Goal: Find specific page/section: Find specific page/section

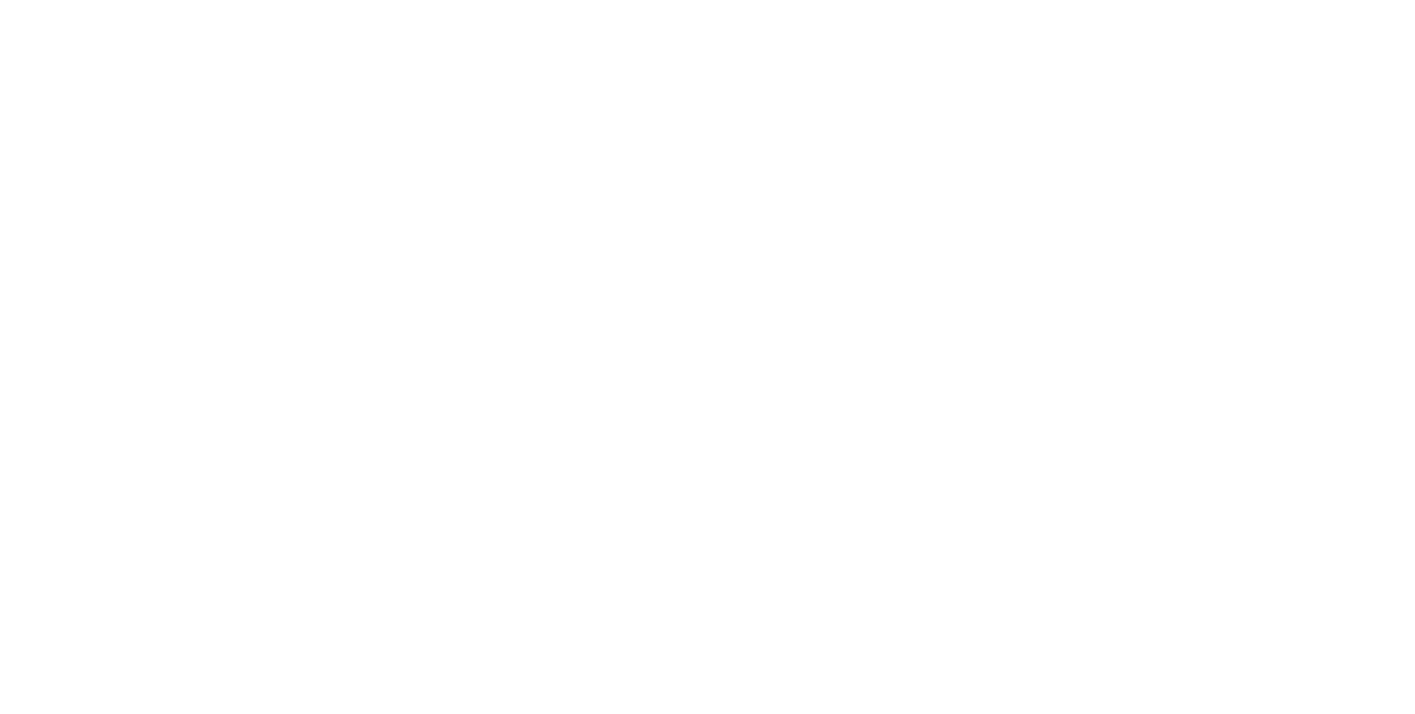
select select "Song"
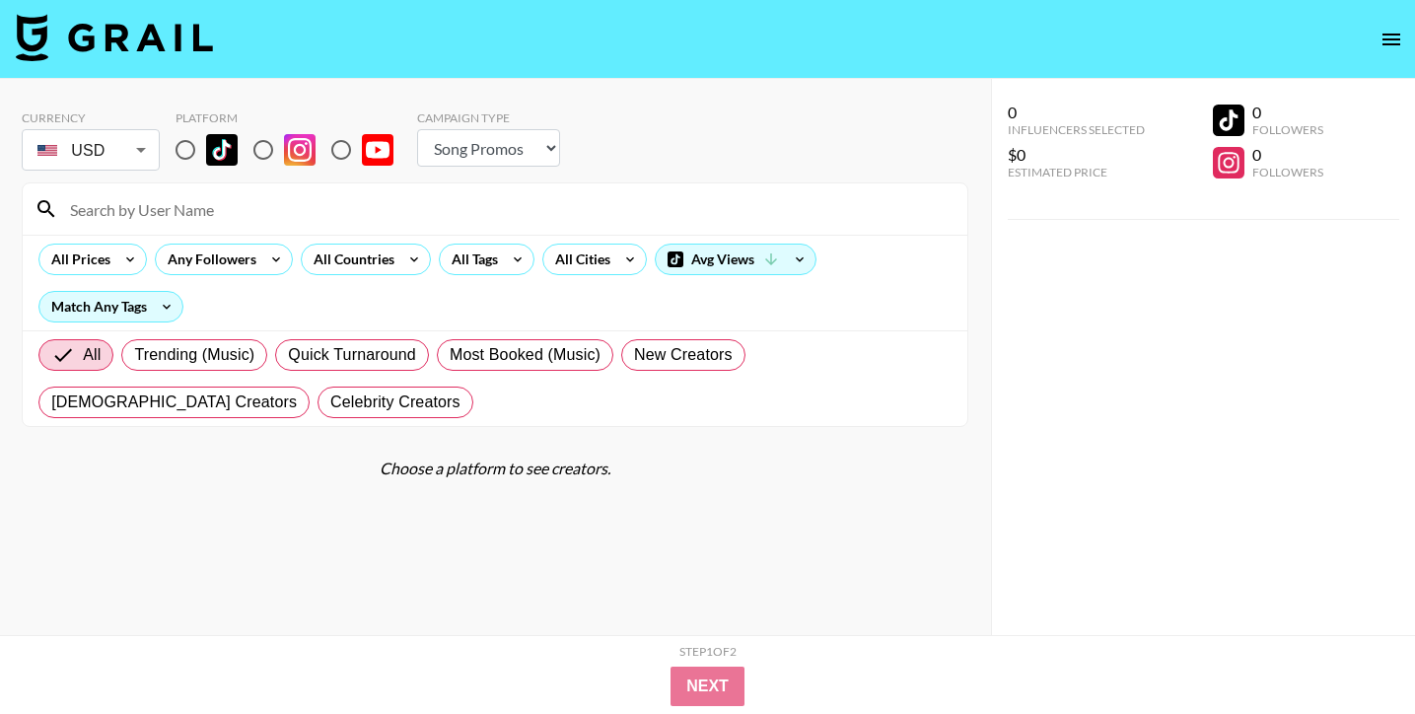
click at [644, 215] on input at bounding box center [506, 209] width 897 height 32
click at [198, 144] on input "radio" at bounding box center [185, 149] width 41 height 41
radio input "true"
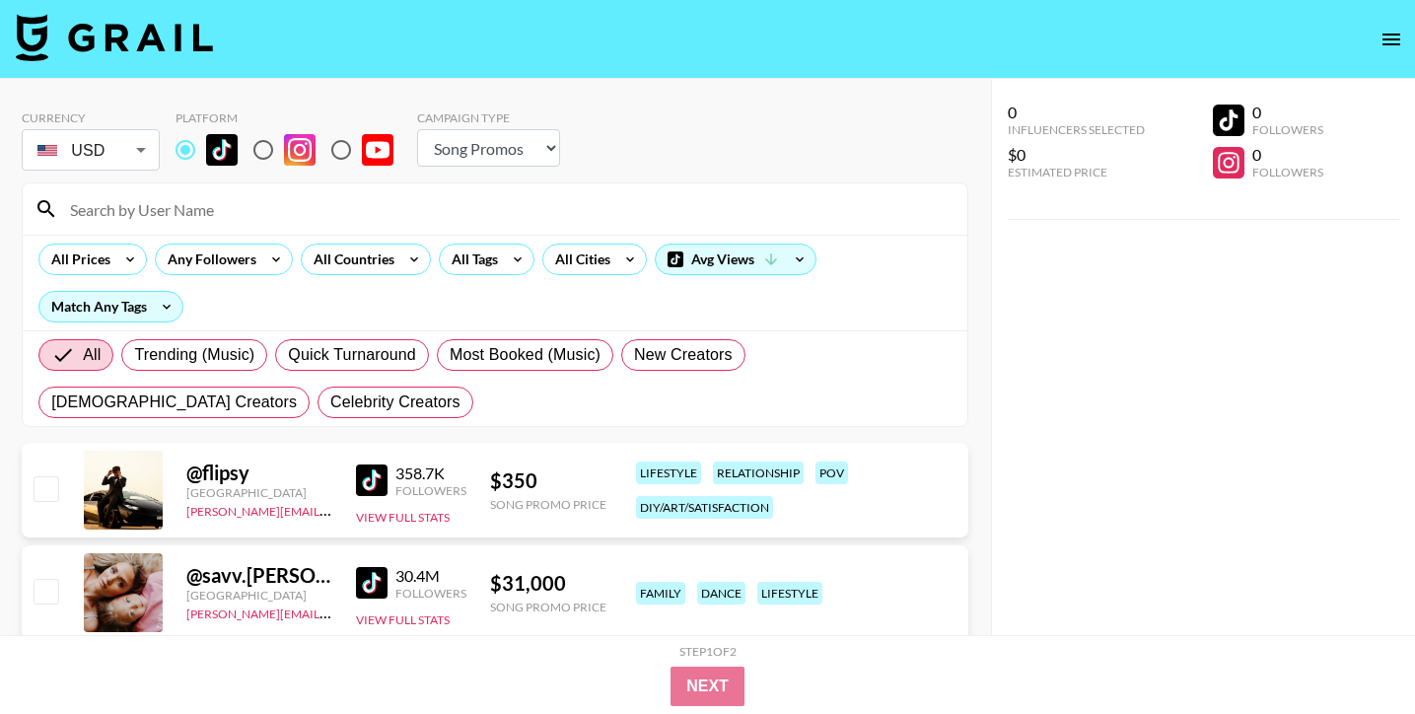
click at [202, 220] on input at bounding box center [506, 209] width 897 height 32
paste input "@maddyydodd"
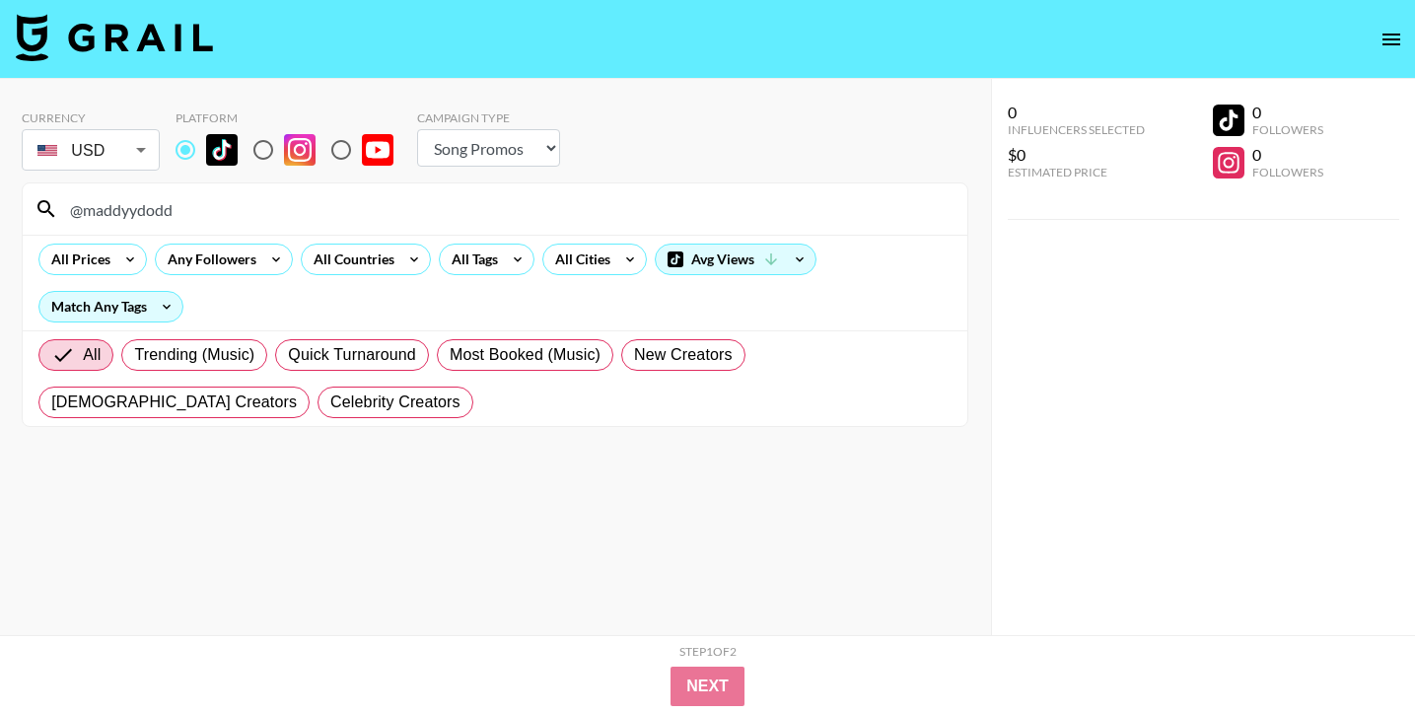
click at [475, 194] on input "@maddyydodd" at bounding box center [506, 209] width 897 height 32
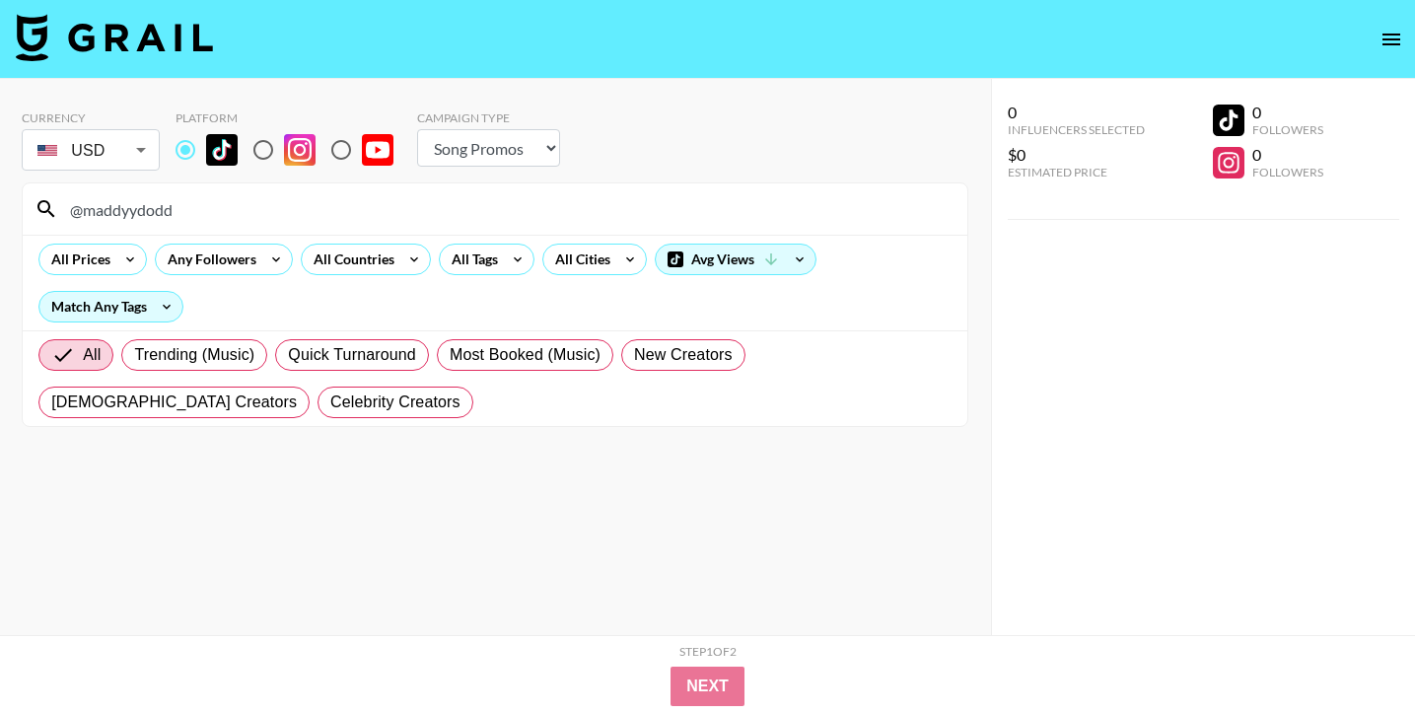
paste input "ellasandramuse"
click at [667, 203] on input "@ellasandramuse" at bounding box center [506, 209] width 897 height 32
paste input "isealou"
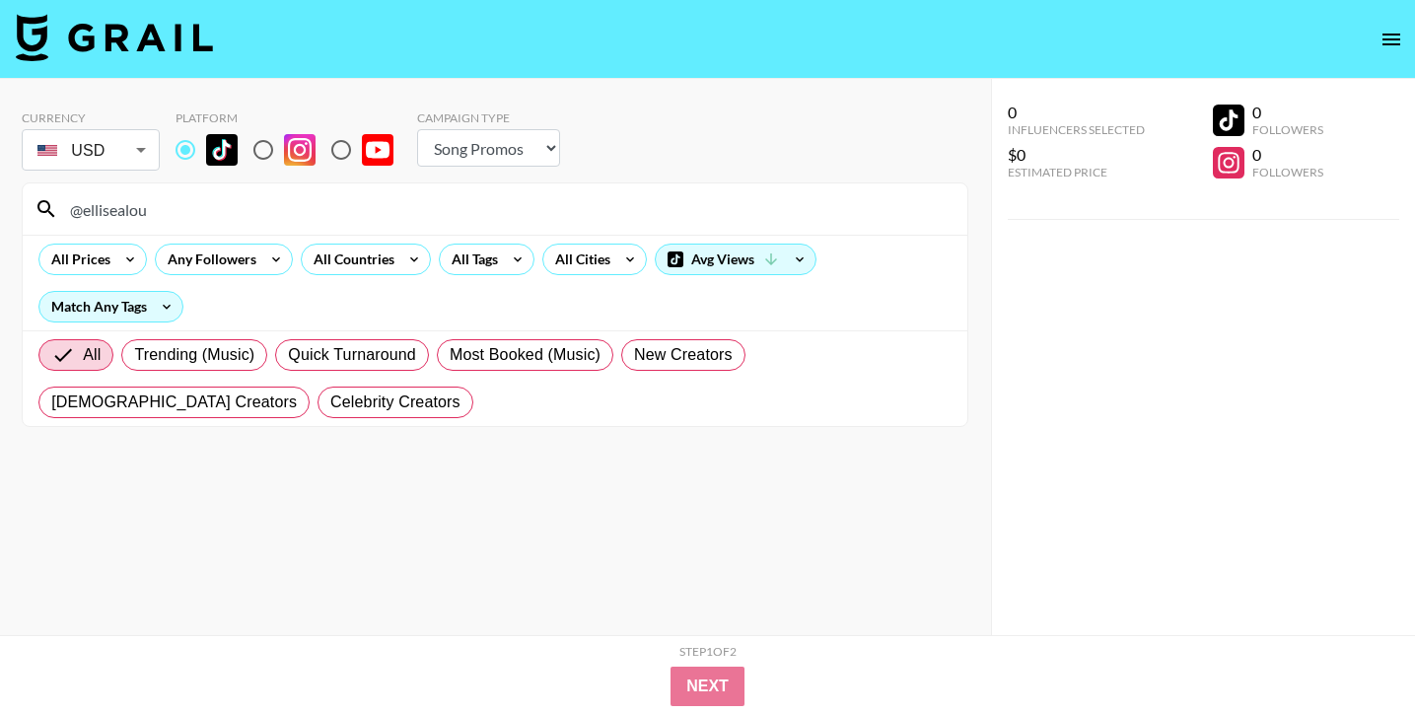
click at [477, 217] on input "@ellisealou" at bounding box center [506, 209] width 897 height 32
paste input "raecambra2.0"
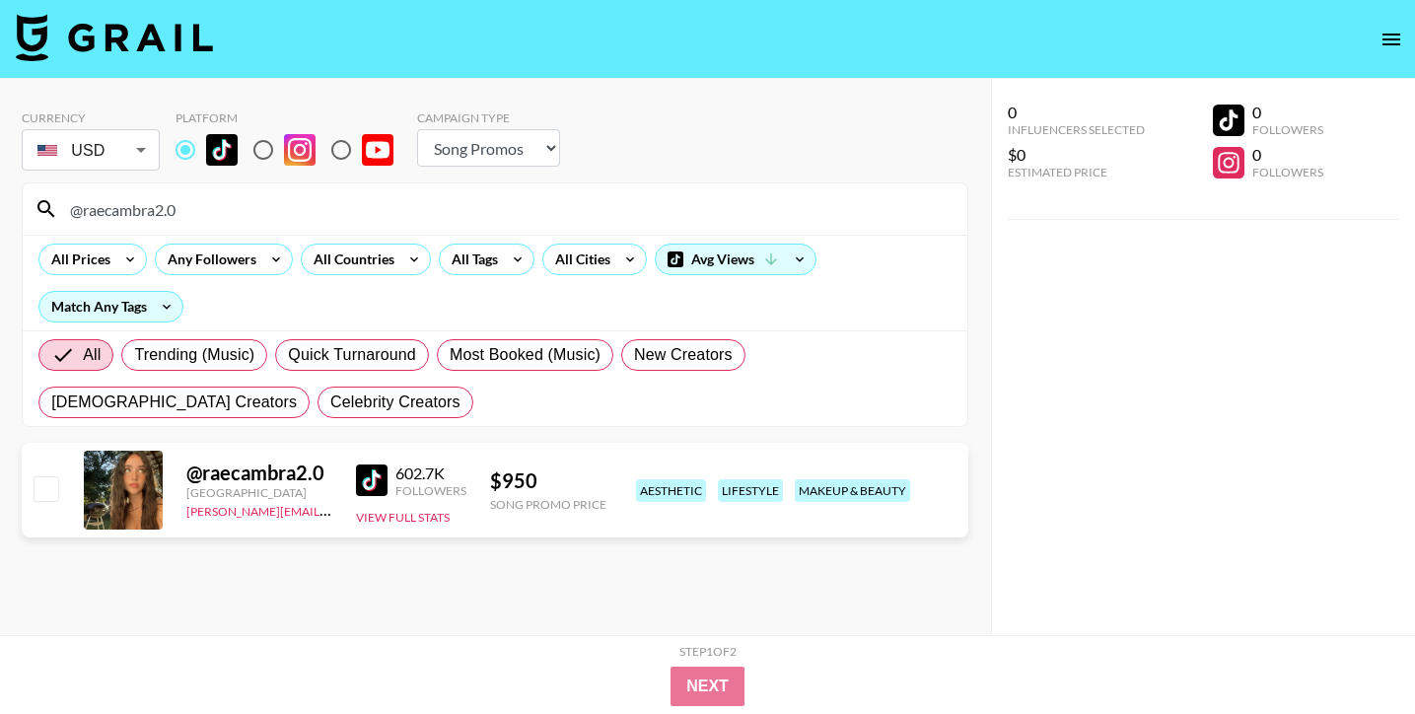
click at [726, 200] on input "@raecambra2.0" at bounding box center [506, 209] width 897 height 32
paste input "laurenaspyn"
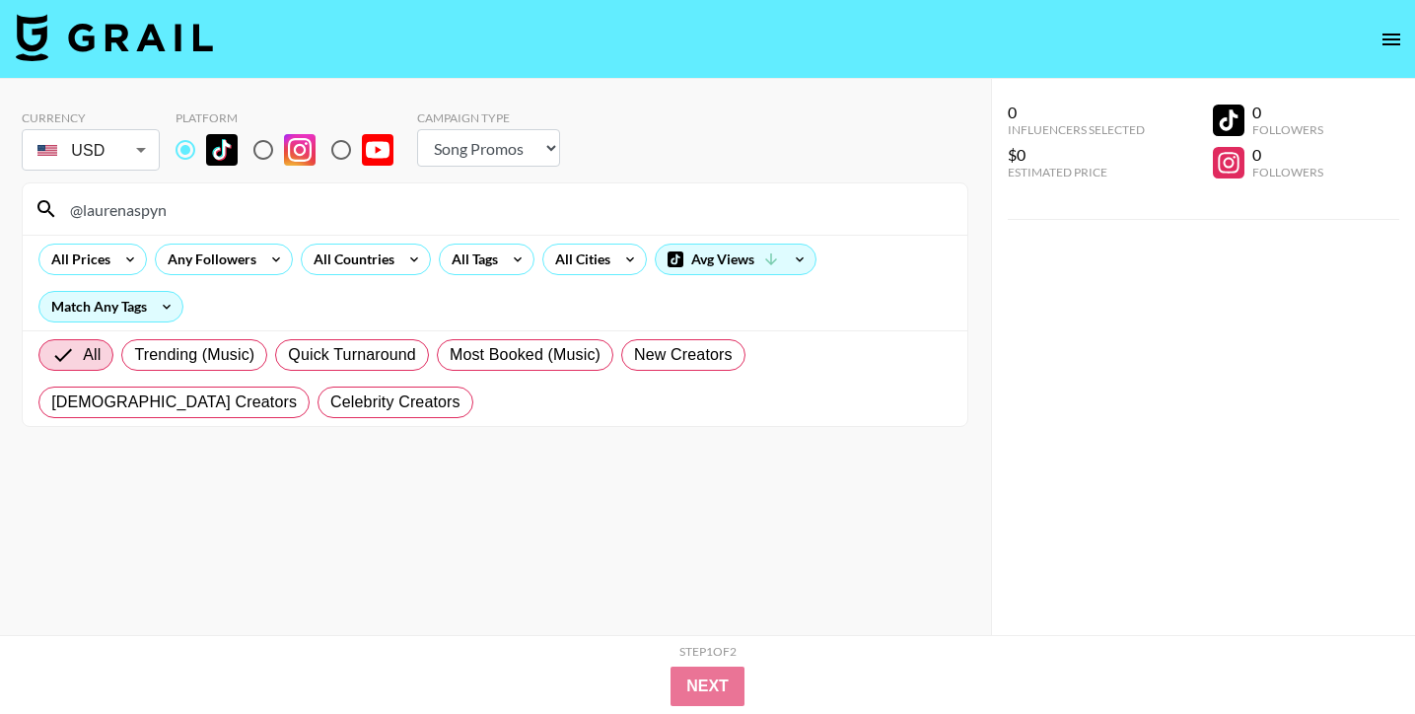
click at [560, 200] on input "@laurenaspyn" at bounding box center [506, 209] width 897 height 32
paste input "calysta.belle"
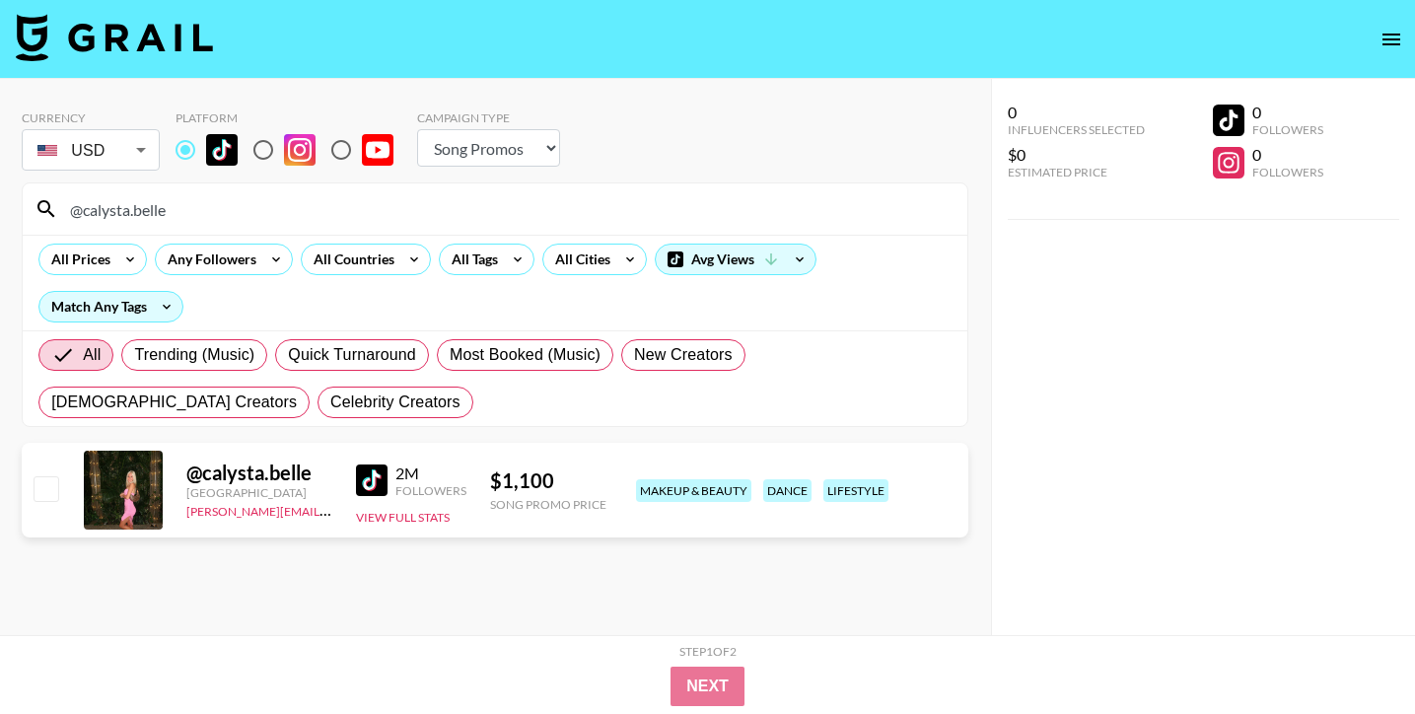
type input "@calysta.belle"
click at [513, 202] on input "@calysta.belle" at bounding box center [506, 209] width 897 height 32
click at [514, 203] on input "@calysta.belle" at bounding box center [506, 209] width 897 height 32
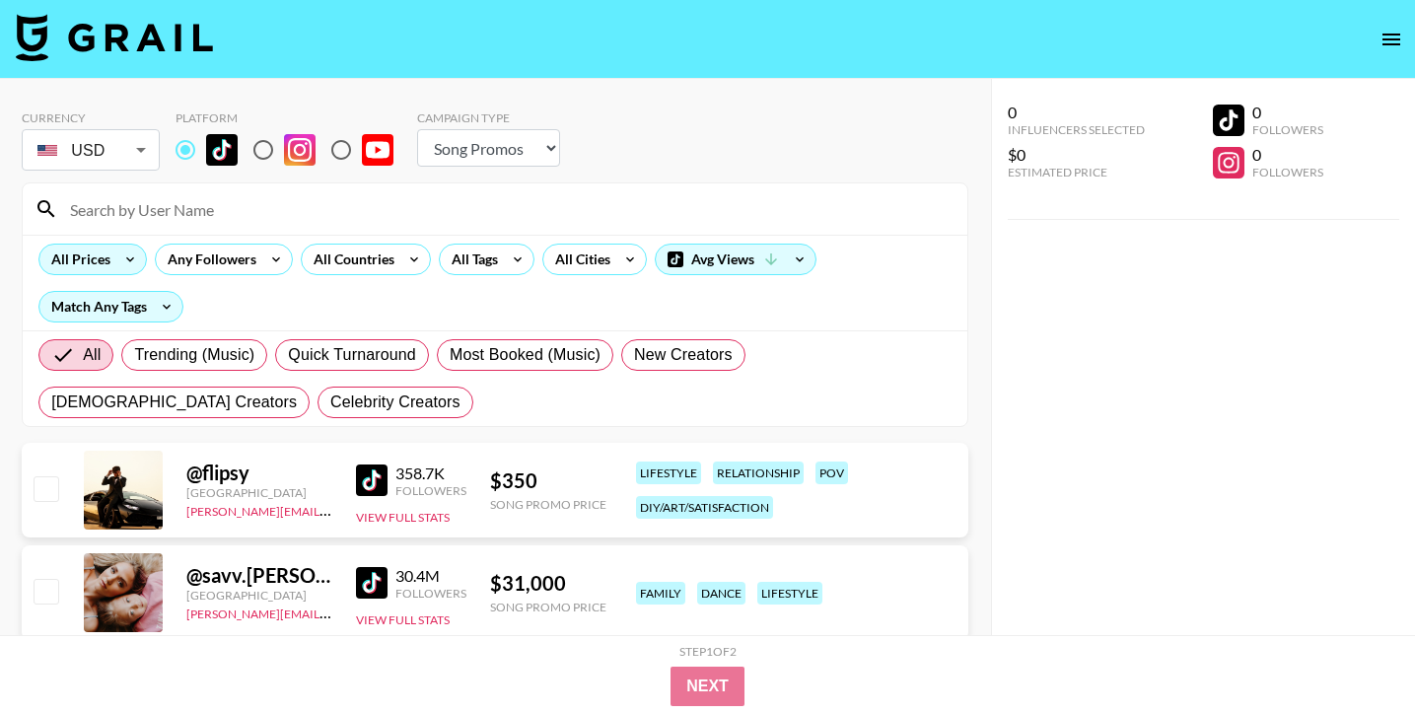
click at [120, 268] on icon at bounding box center [130, 260] width 32 height 30
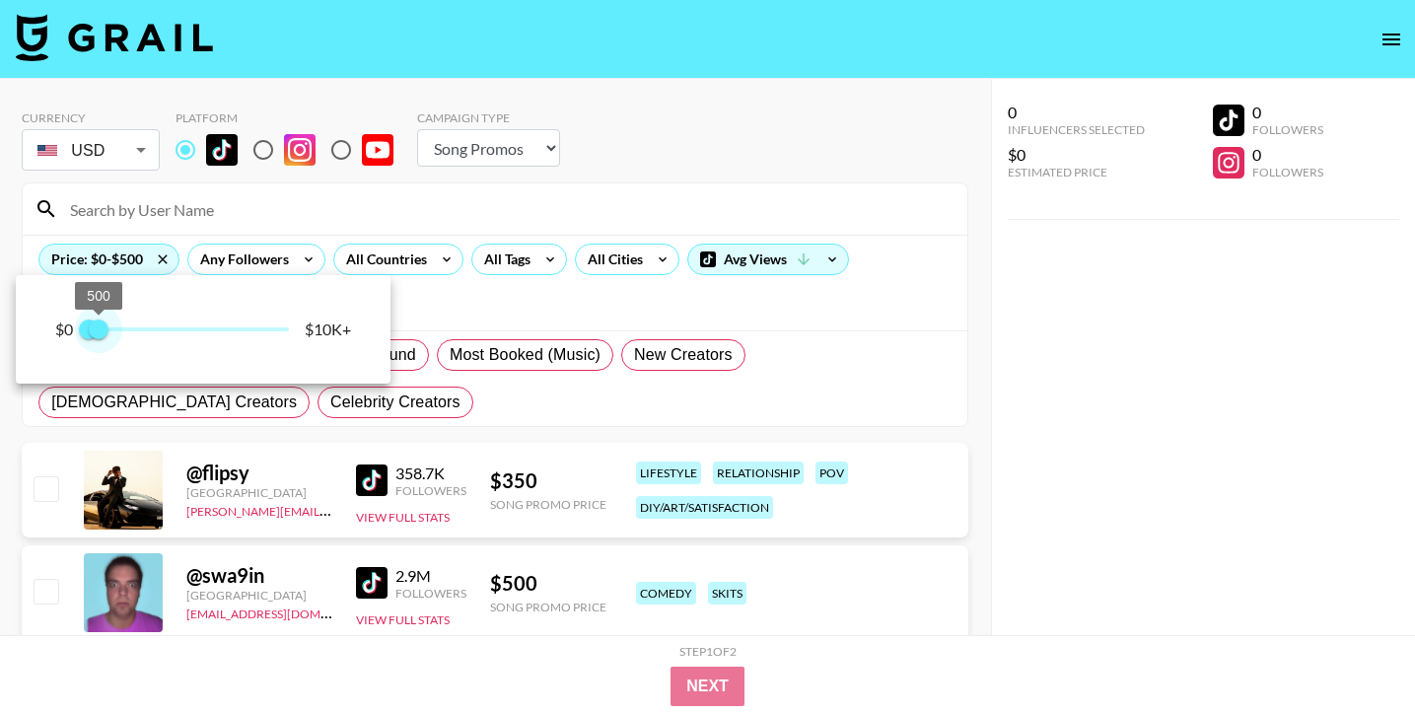
type input "250"
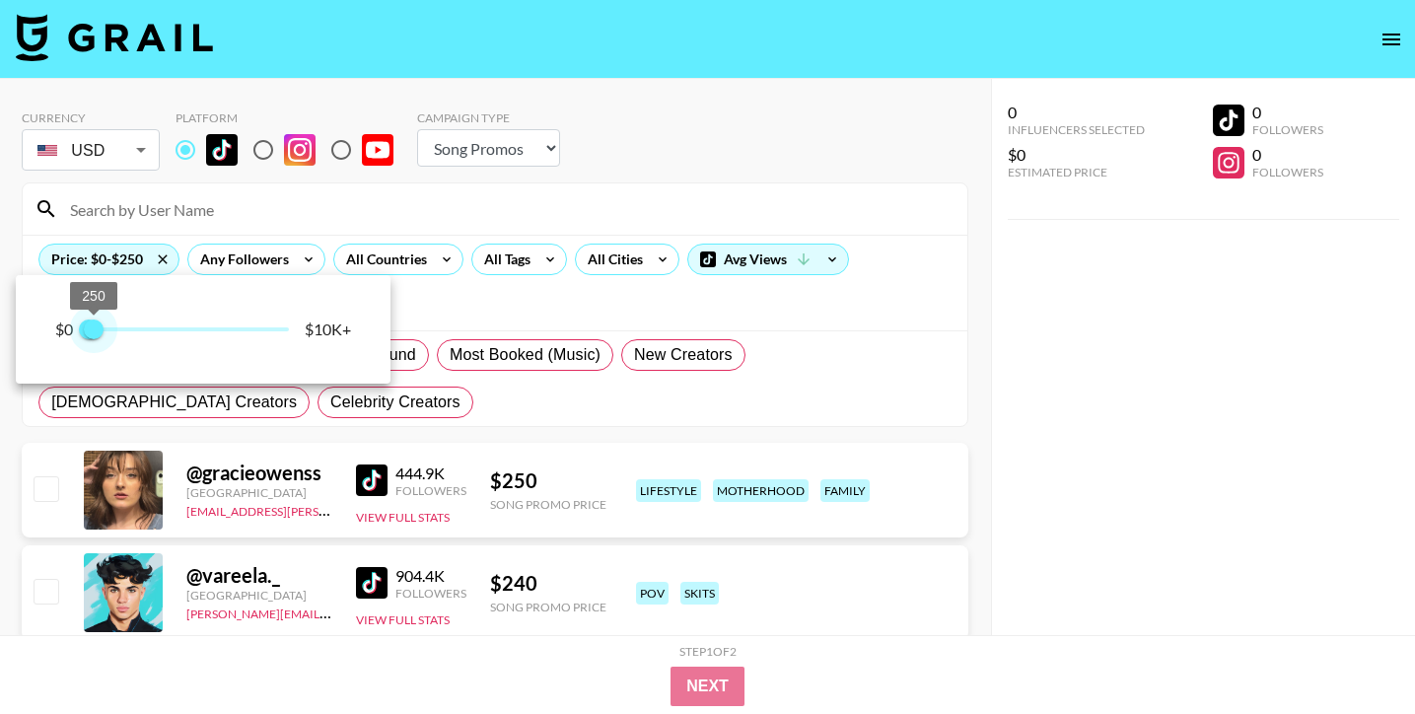
drag, startPoint x: 154, startPoint y: 338, endPoint x: 97, endPoint y: 338, distance: 57.2
click at [97, 338] on span "250" at bounding box center [94, 329] width 20 height 20
click at [523, 272] on div at bounding box center [707, 357] width 1415 height 714
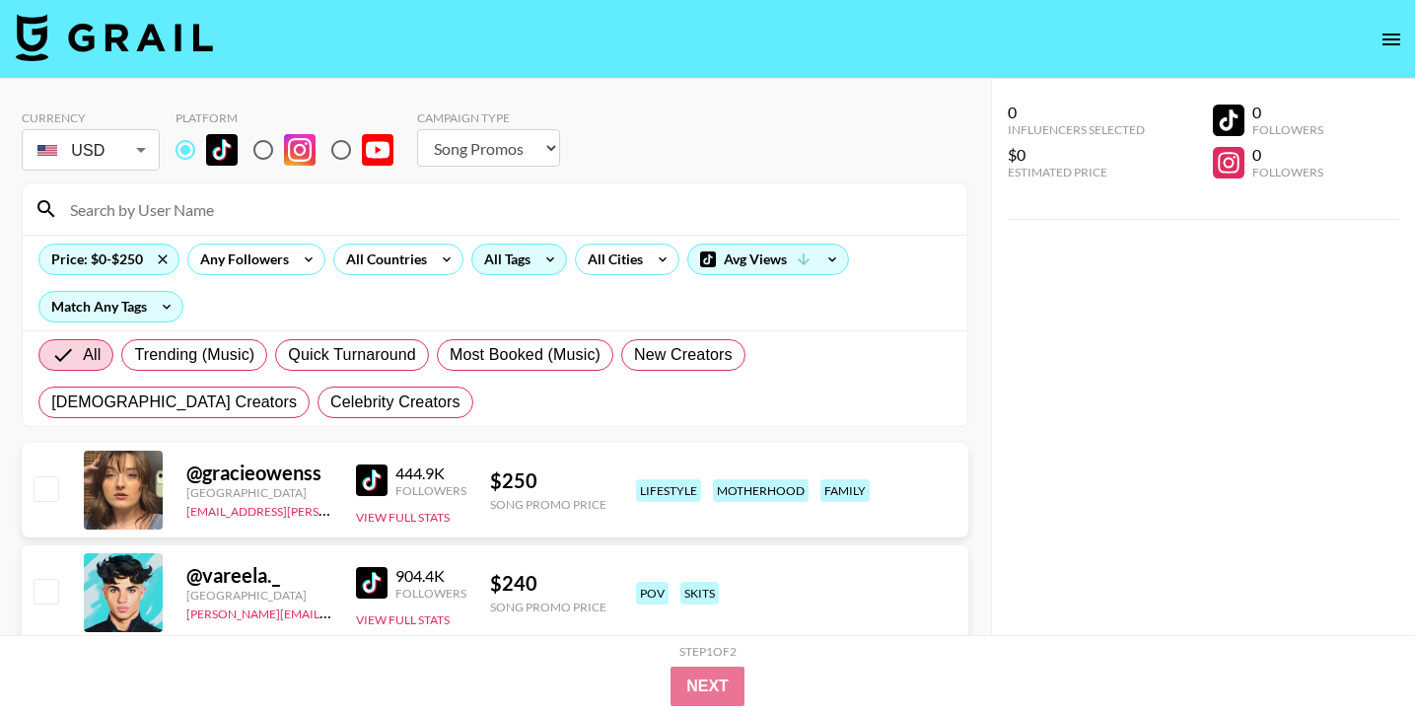
click at [527, 257] on div "All Tags" at bounding box center [503, 260] width 62 height 30
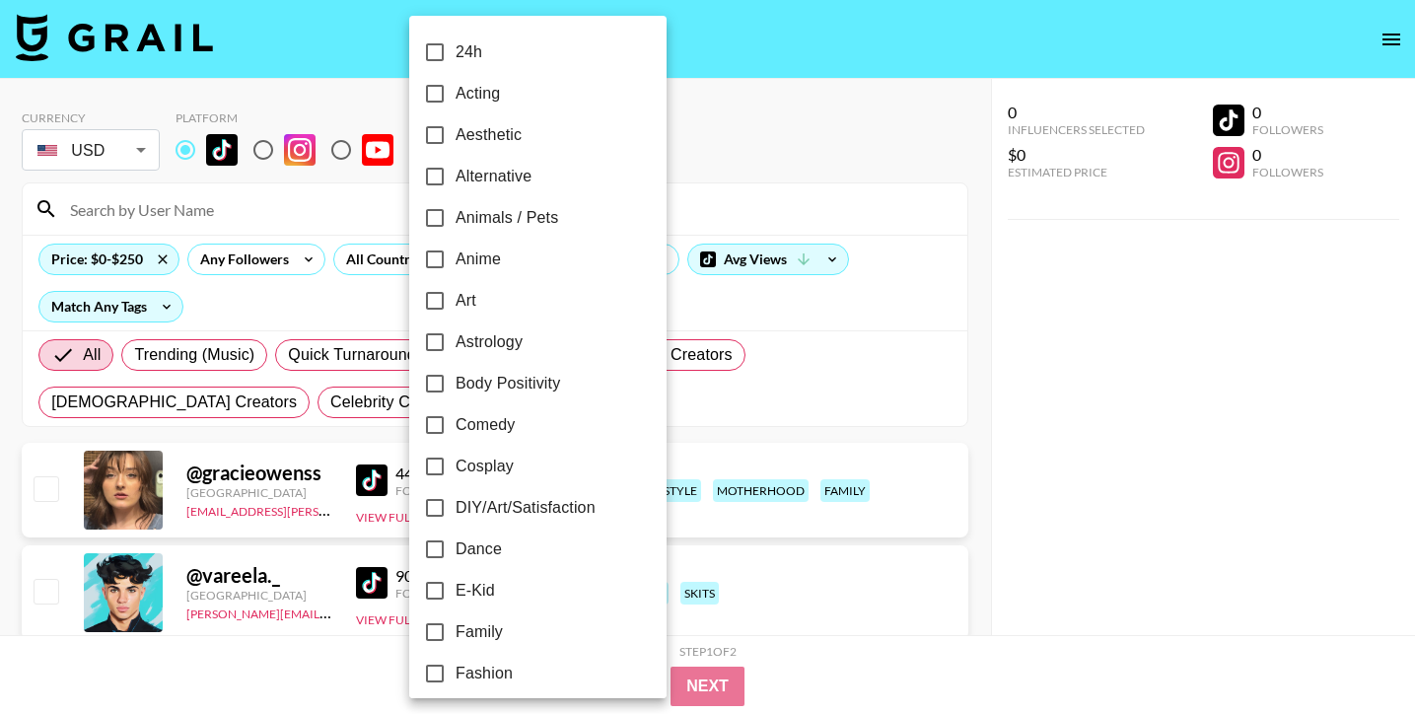
click at [379, 255] on div at bounding box center [707, 357] width 1415 height 714
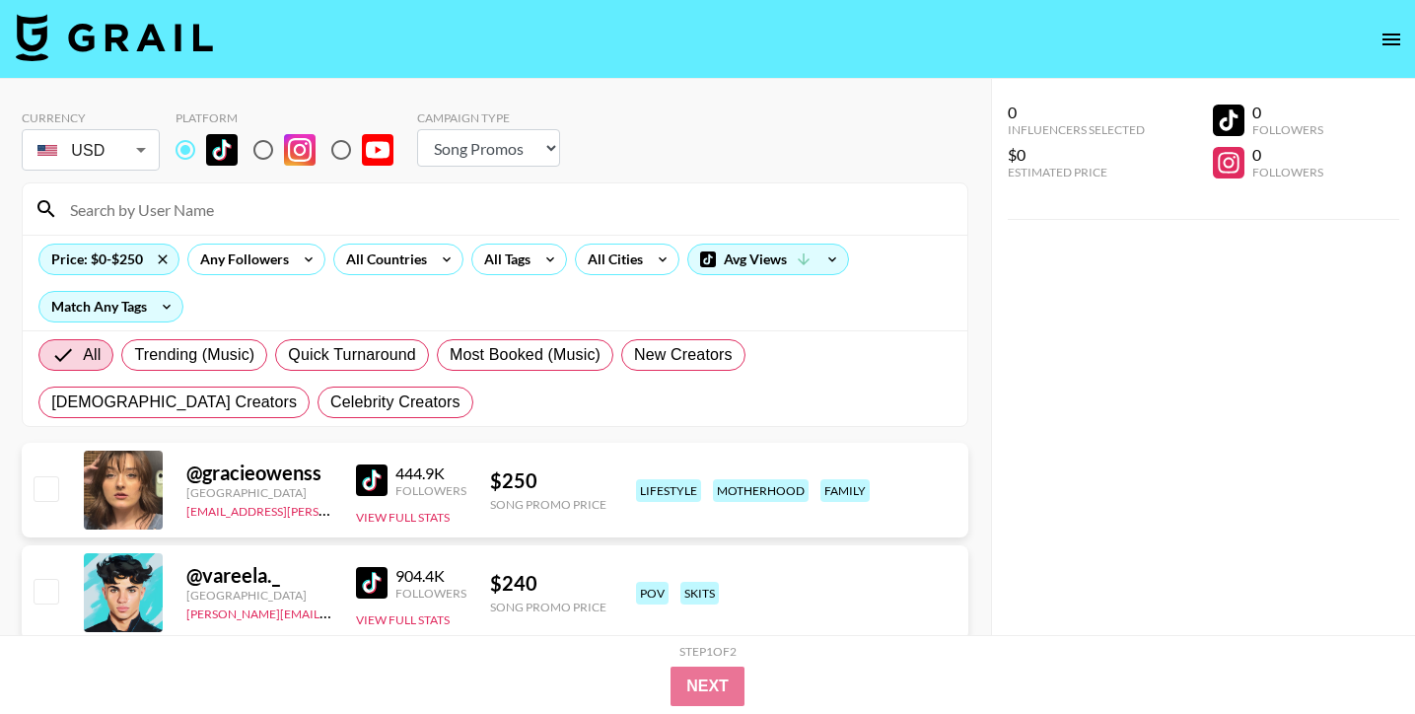
click at [392, 255] on div "24h Acting Aesthetic Alternative Animals / Pets Anime Art Astrology Body Positi…" at bounding box center [707, 357] width 1415 height 714
click at [392, 256] on div "All Countries" at bounding box center [382, 260] width 97 height 30
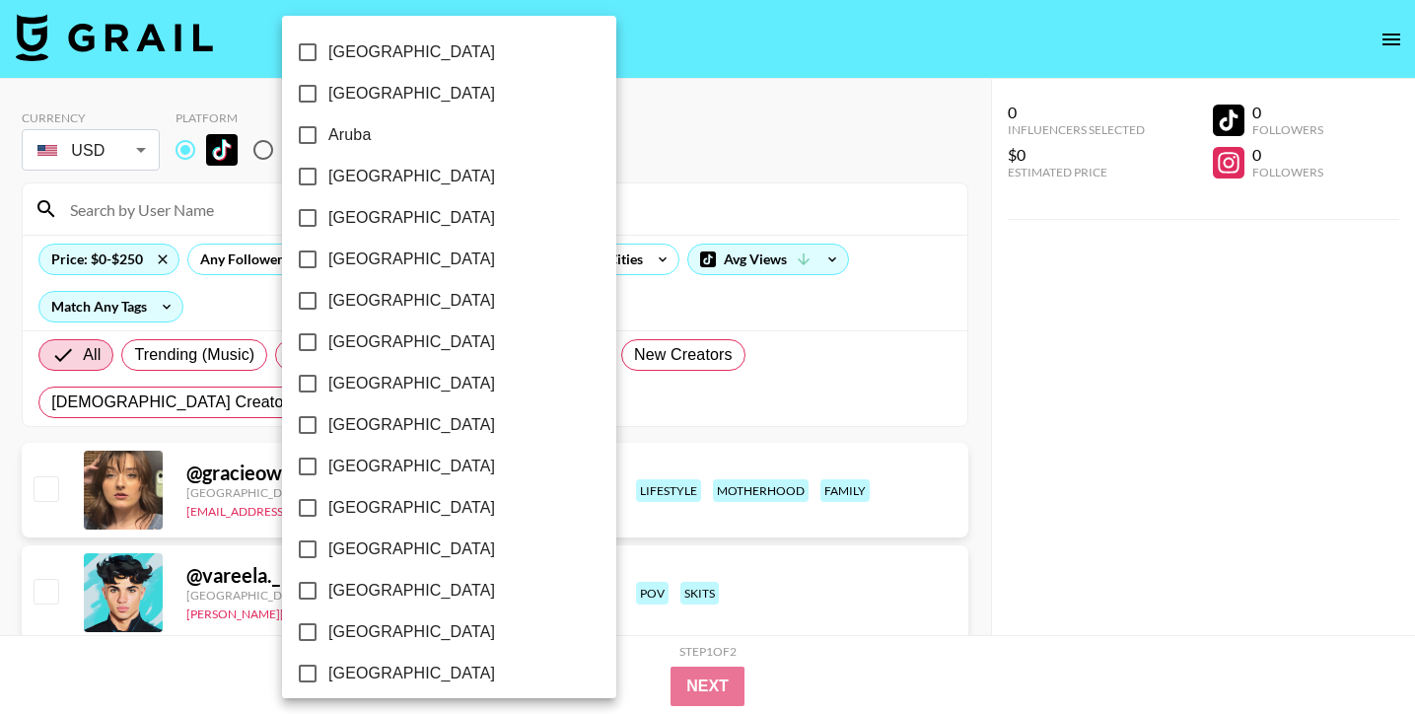
click at [404, 183] on label "[GEOGRAPHIC_DATA]" at bounding box center [436, 176] width 298 height 41
click at [328, 183] on input "[GEOGRAPHIC_DATA]" at bounding box center [307, 176] width 41 height 41
checkbox input "true"
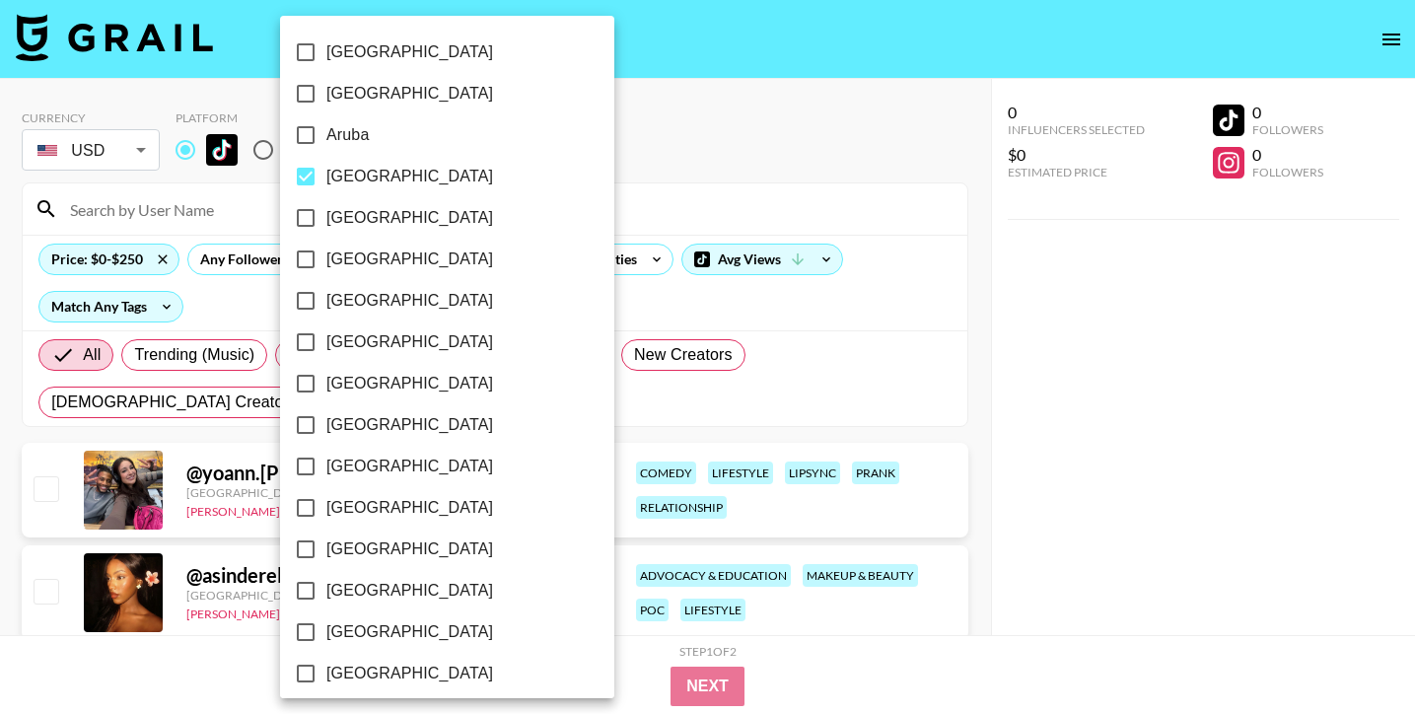
click at [362, 386] on span "[GEOGRAPHIC_DATA]" at bounding box center [409, 384] width 167 height 24
click at [326, 386] on input "[GEOGRAPHIC_DATA]" at bounding box center [305, 383] width 41 height 41
checkbox input "true"
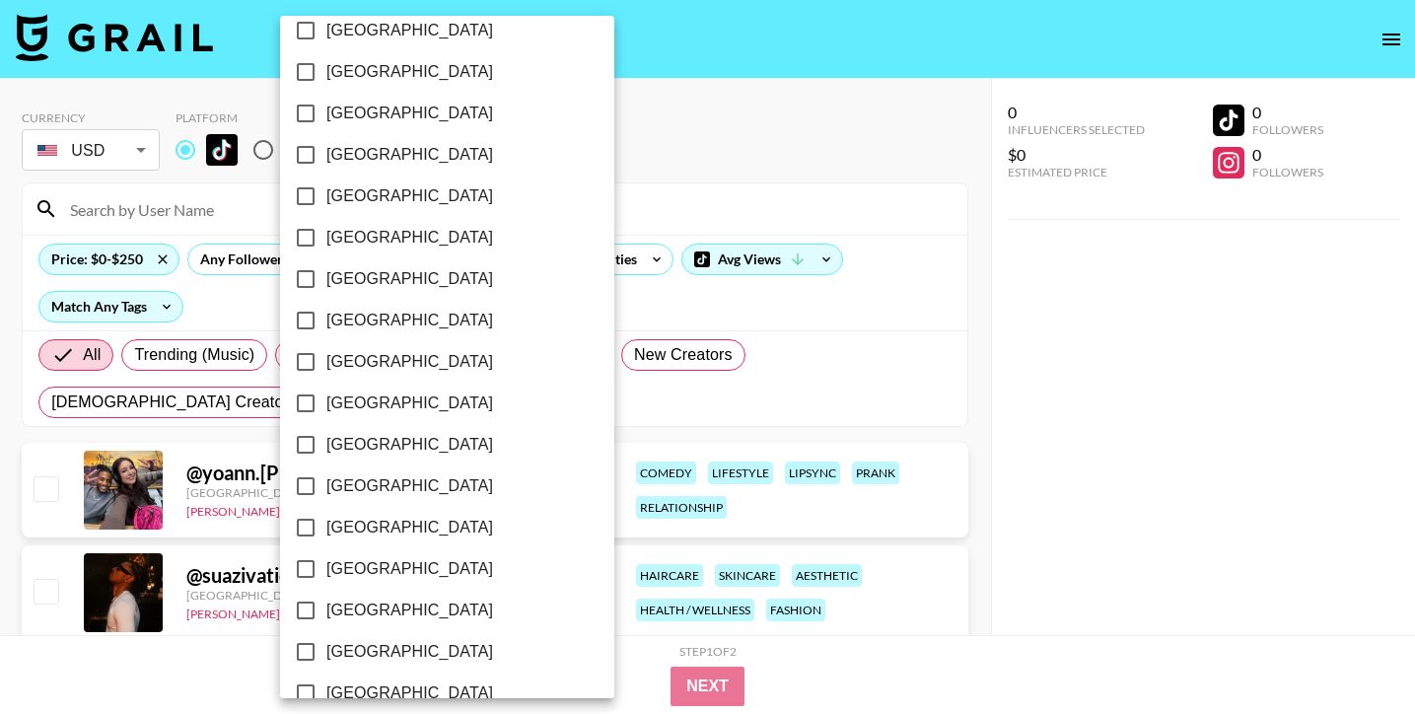
scroll to position [1586, 0]
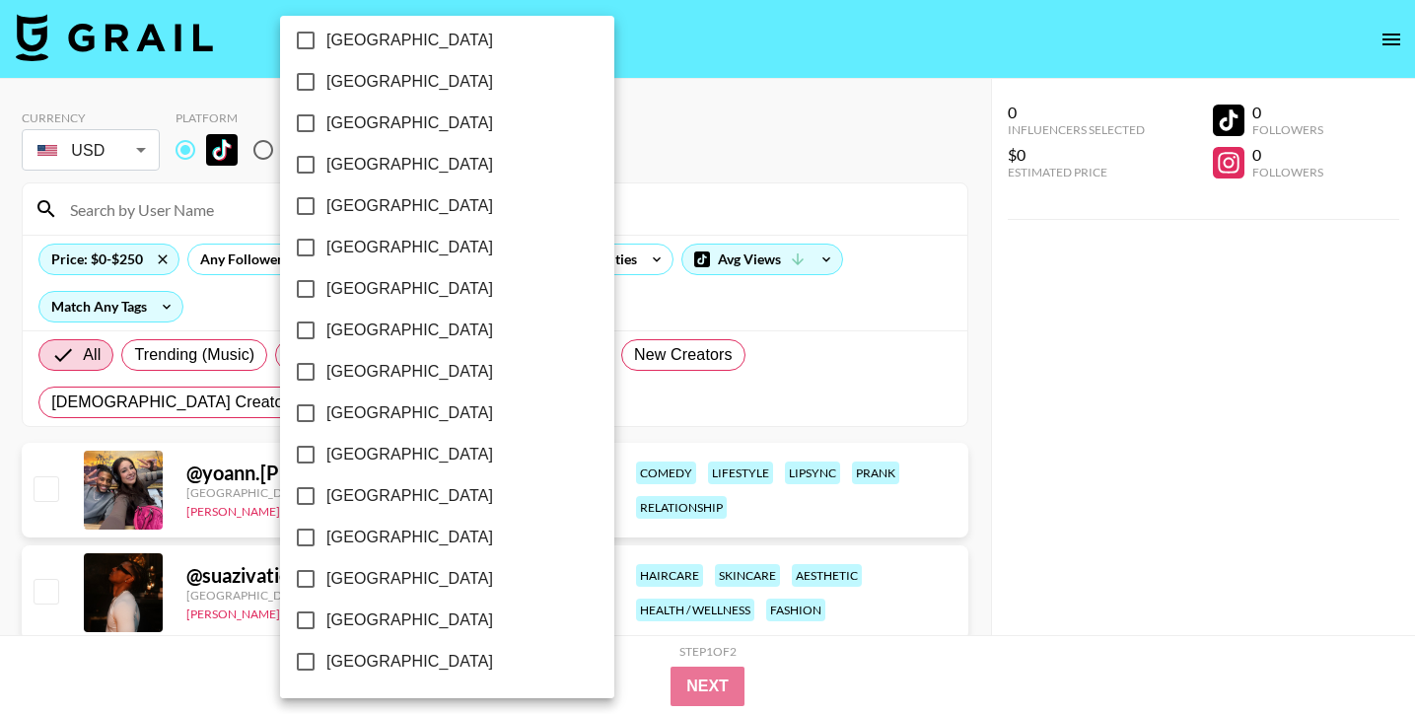
click at [378, 588] on span "[GEOGRAPHIC_DATA]" at bounding box center [409, 579] width 167 height 24
click at [326, 588] on input "[GEOGRAPHIC_DATA]" at bounding box center [305, 578] width 41 height 41
checkbox input "true"
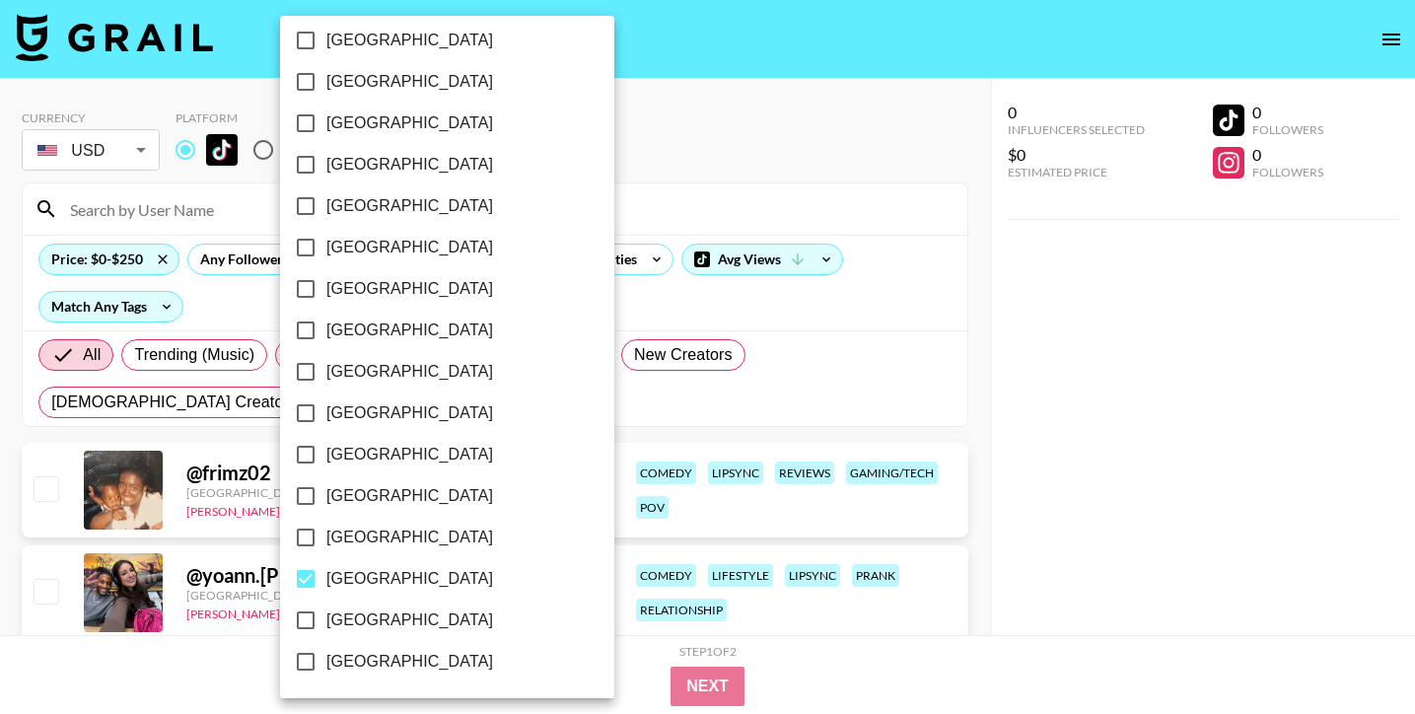
click at [389, 630] on span "[GEOGRAPHIC_DATA]" at bounding box center [409, 620] width 167 height 24
click at [326, 630] on input "[GEOGRAPHIC_DATA]" at bounding box center [305, 620] width 41 height 41
checkbox input "true"
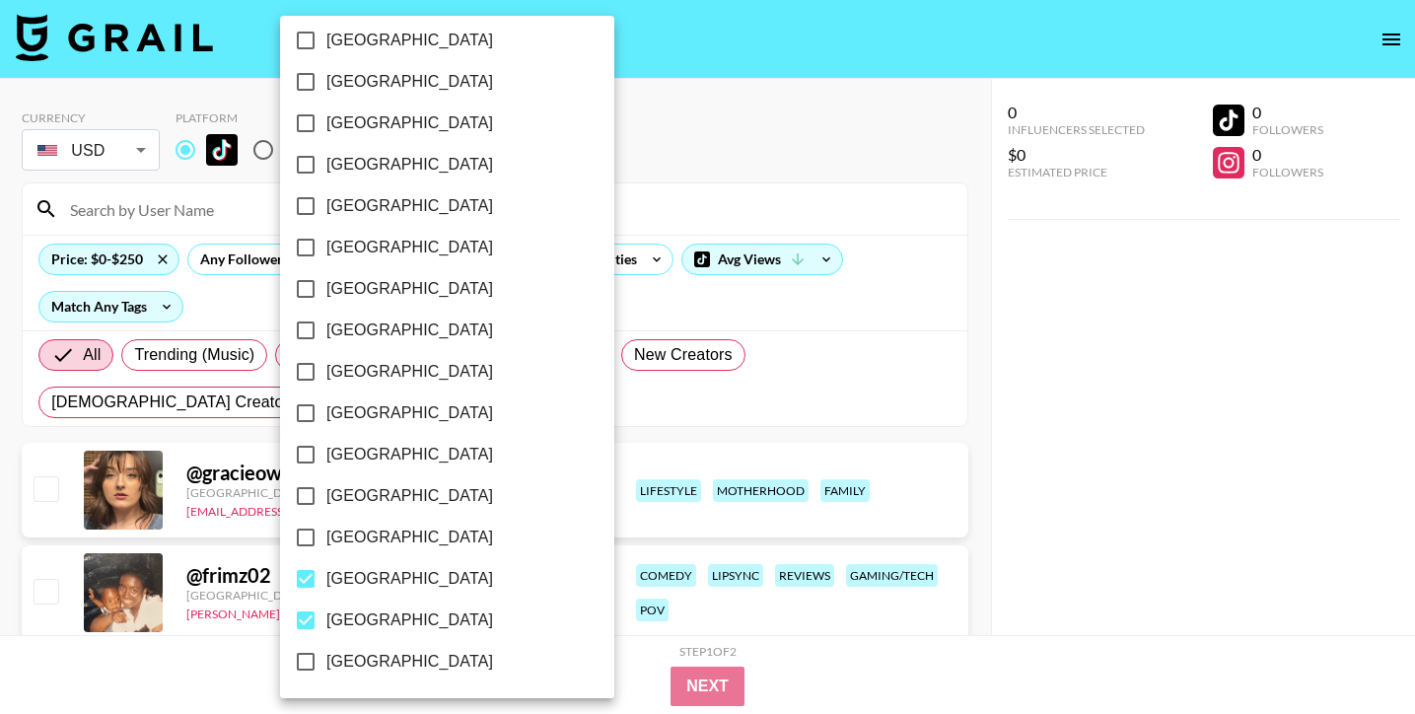
click at [601, 304] on div at bounding box center [707, 357] width 1415 height 714
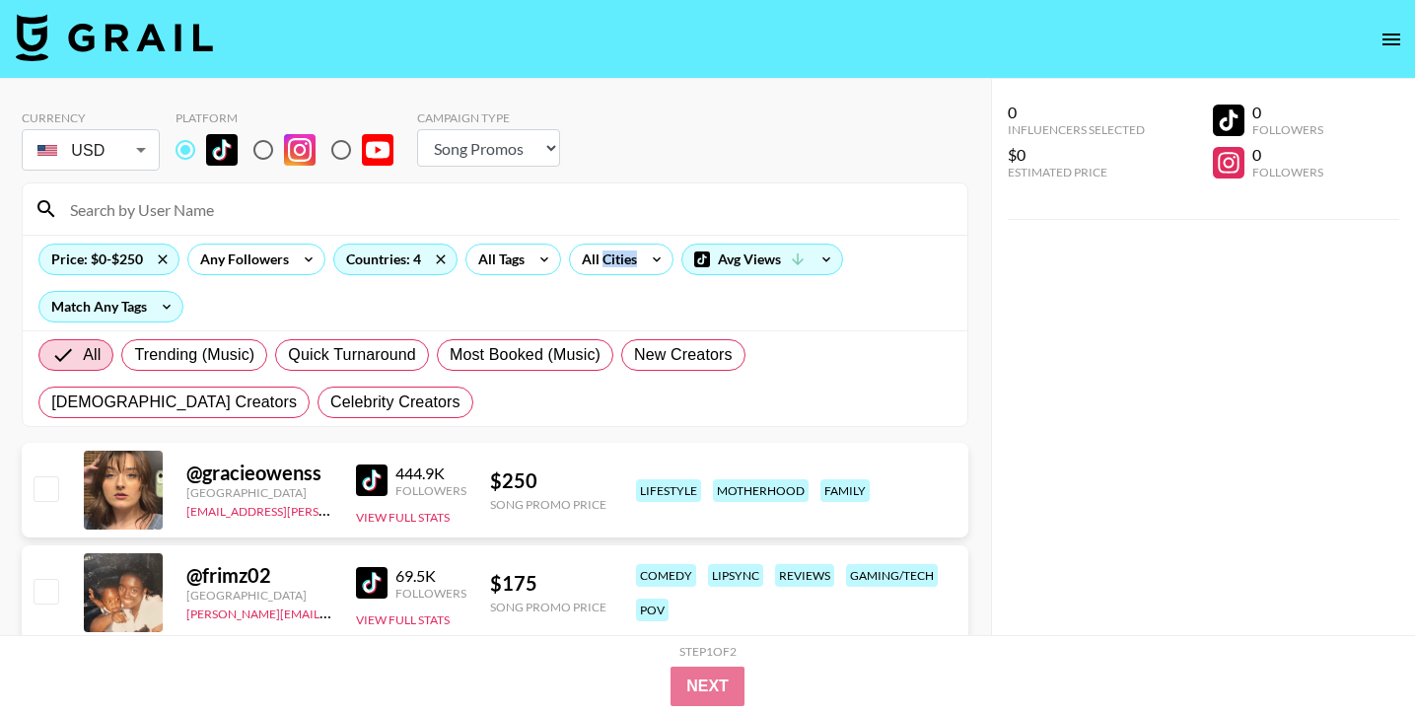
click at [618, 263] on div "All Cities" at bounding box center [605, 260] width 71 height 30
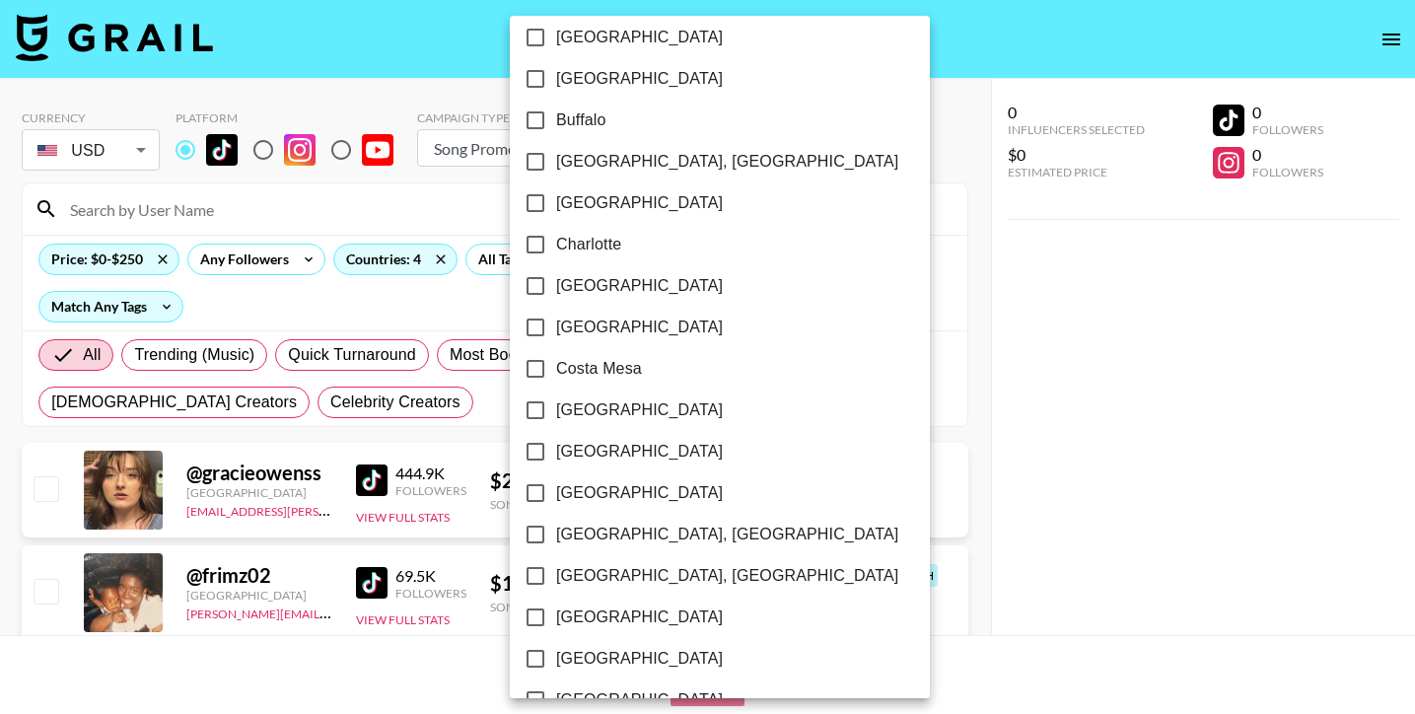
scroll to position [0, 0]
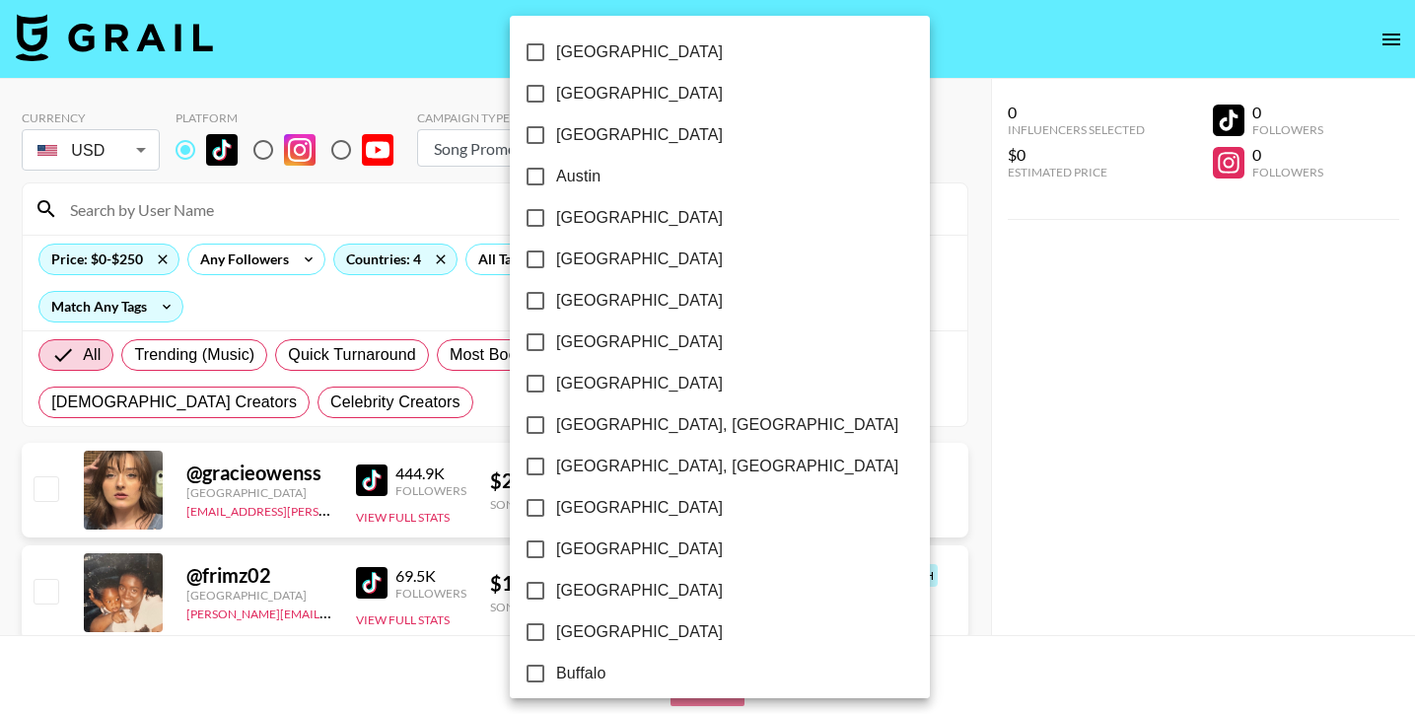
click at [594, 175] on span "Austin" at bounding box center [578, 177] width 44 height 24
click at [556, 175] on input "Austin" at bounding box center [535, 176] width 41 height 41
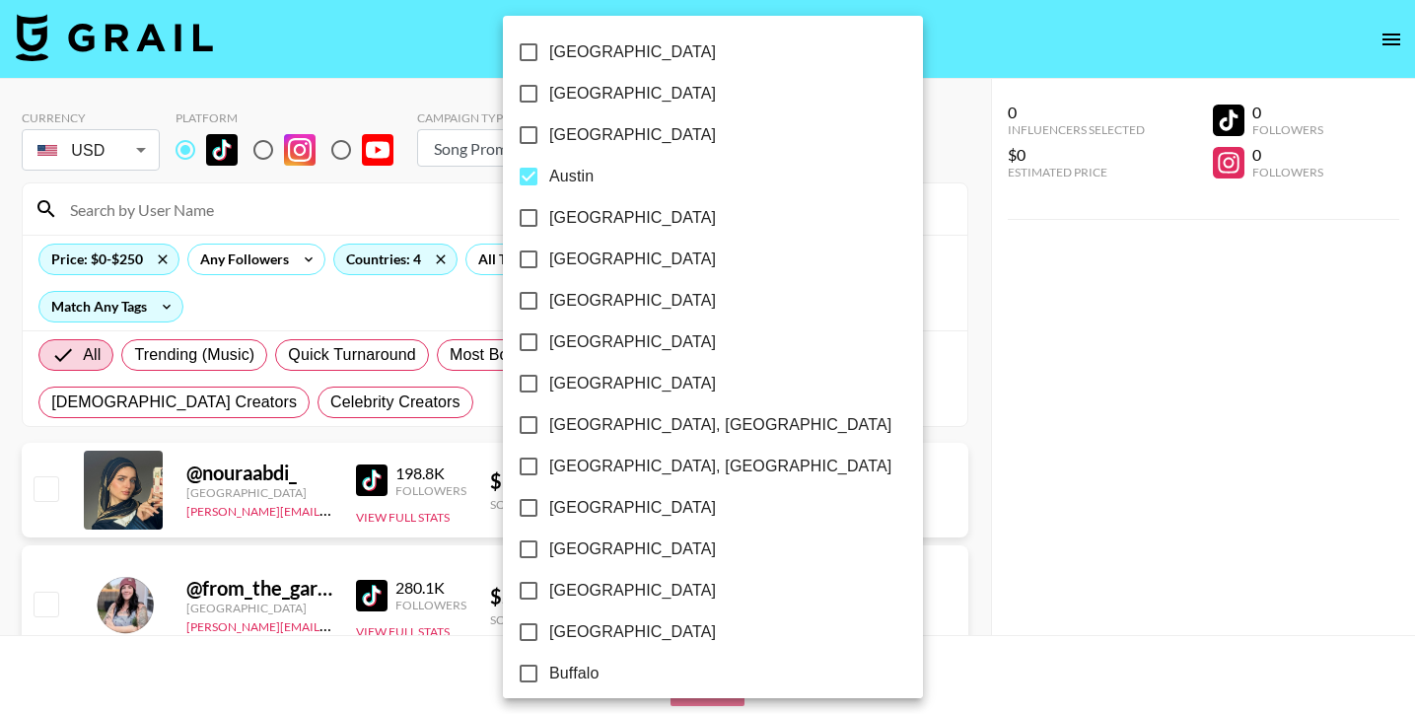
click at [589, 177] on span "Austin" at bounding box center [571, 177] width 44 height 24
click at [549, 177] on input "Austin" at bounding box center [528, 176] width 41 height 41
checkbox input "false"
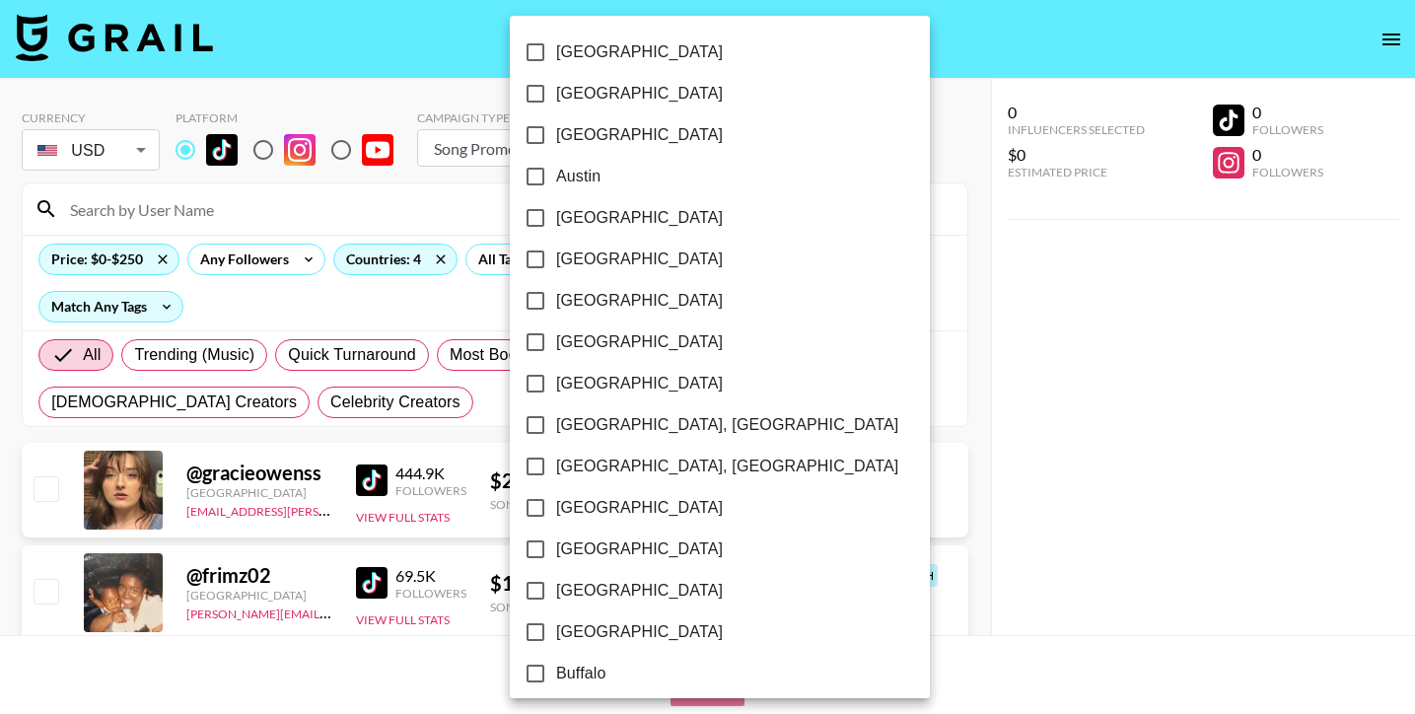
click at [1056, 376] on div at bounding box center [707, 357] width 1415 height 714
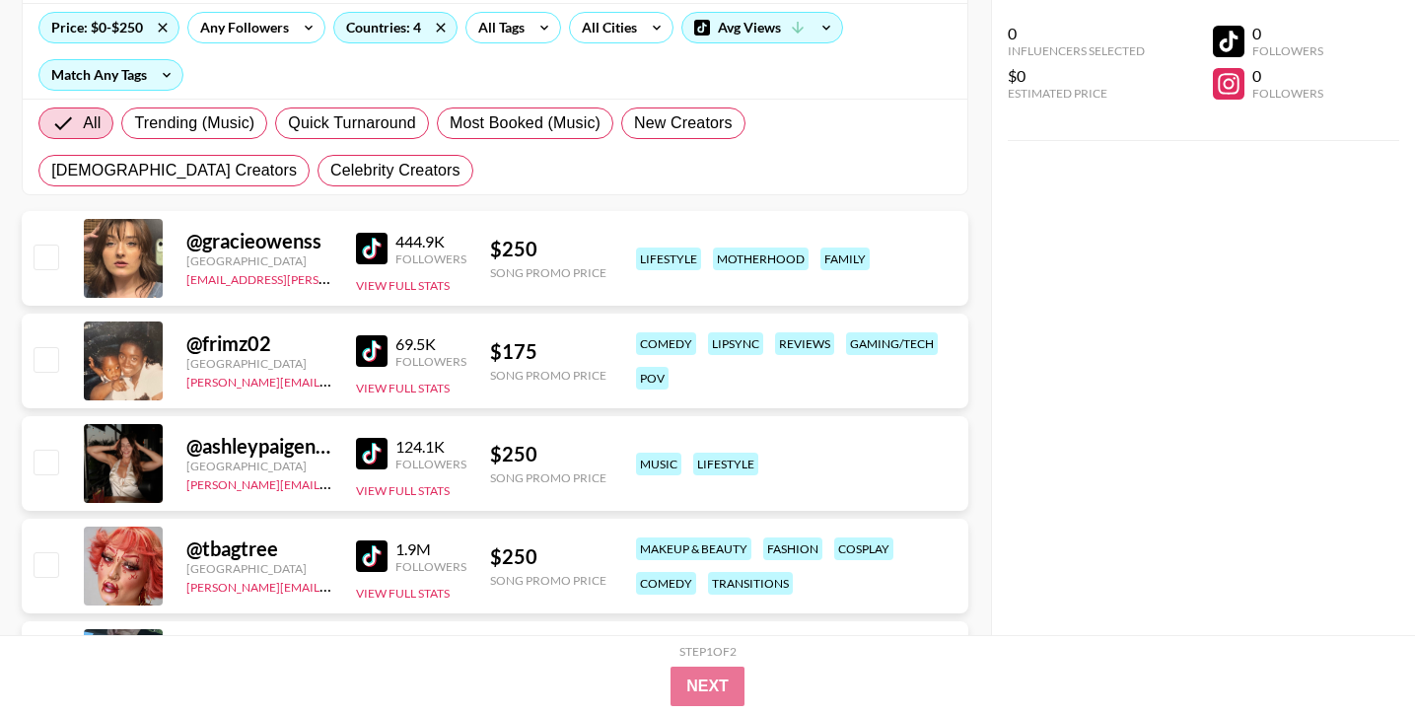
scroll to position [239, 0]
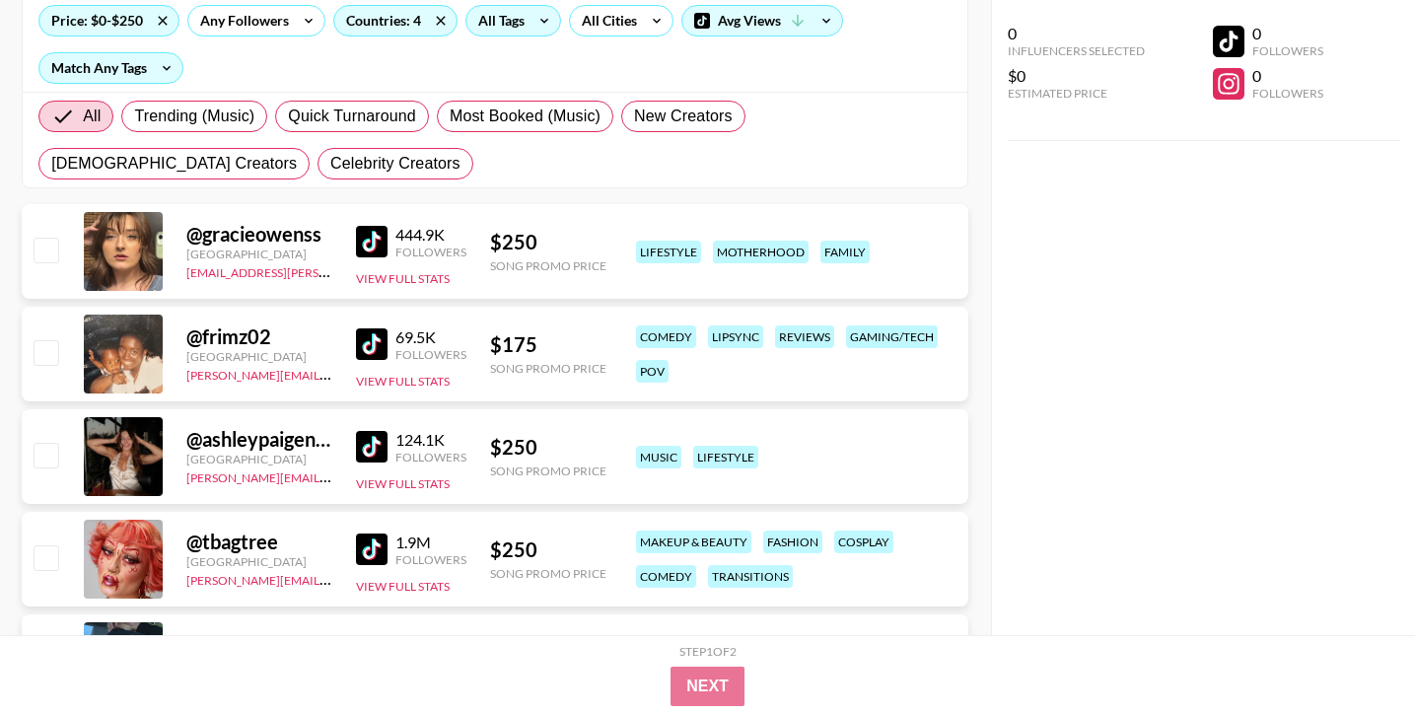
click at [499, 12] on div "All Tags" at bounding box center [497, 21] width 62 height 30
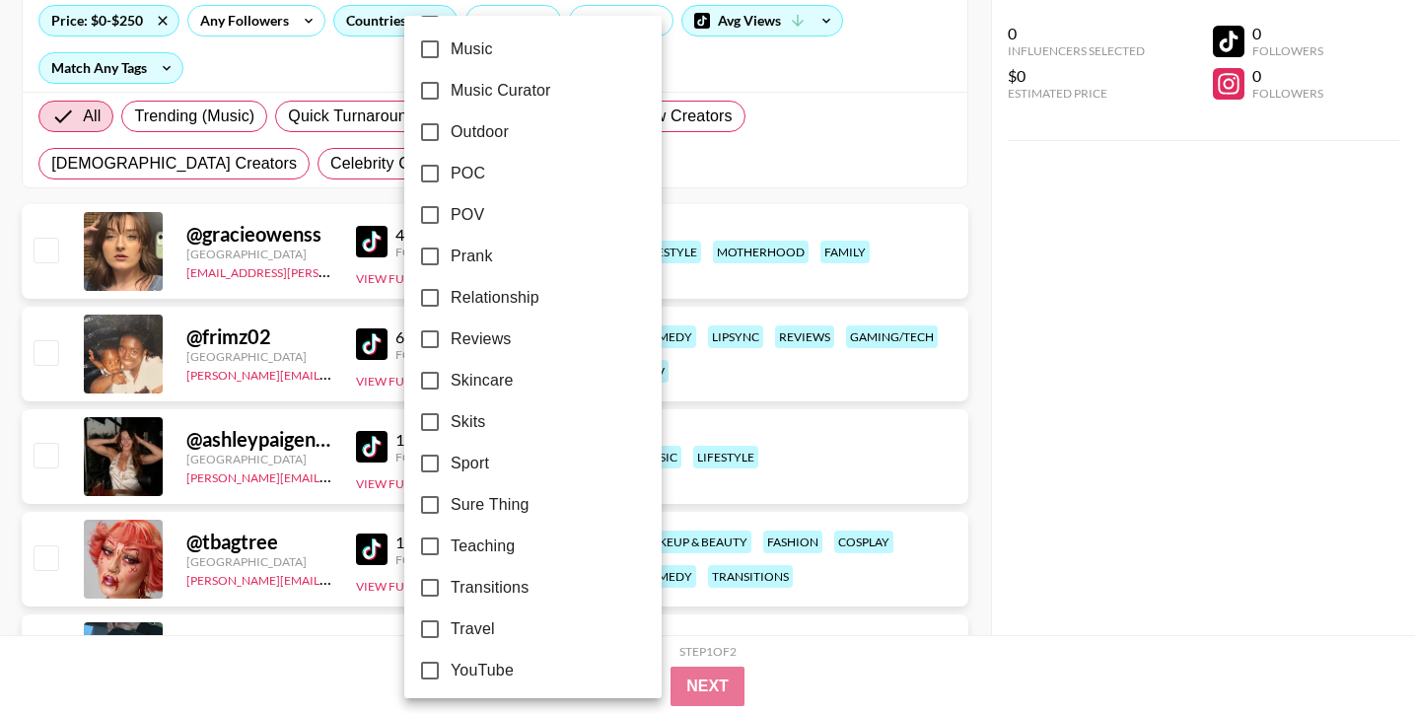
scroll to position [1171, 0]
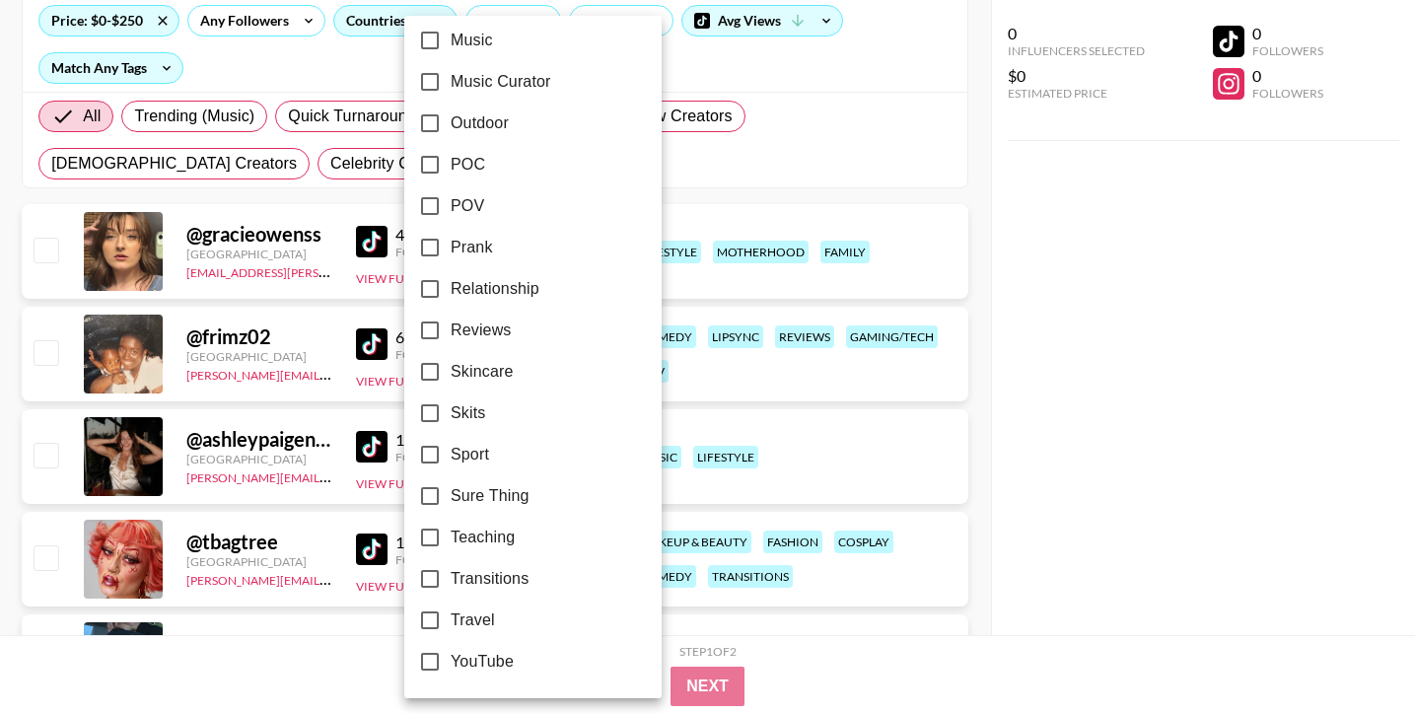
click at [509, 508] on label "Sure Thing" at bounding box center [519, 495] width 221 height 41
click at [451, 508] on input "Sure Thing" at bounding box center [429, 495] width 41 height 41
checkbox input "true"
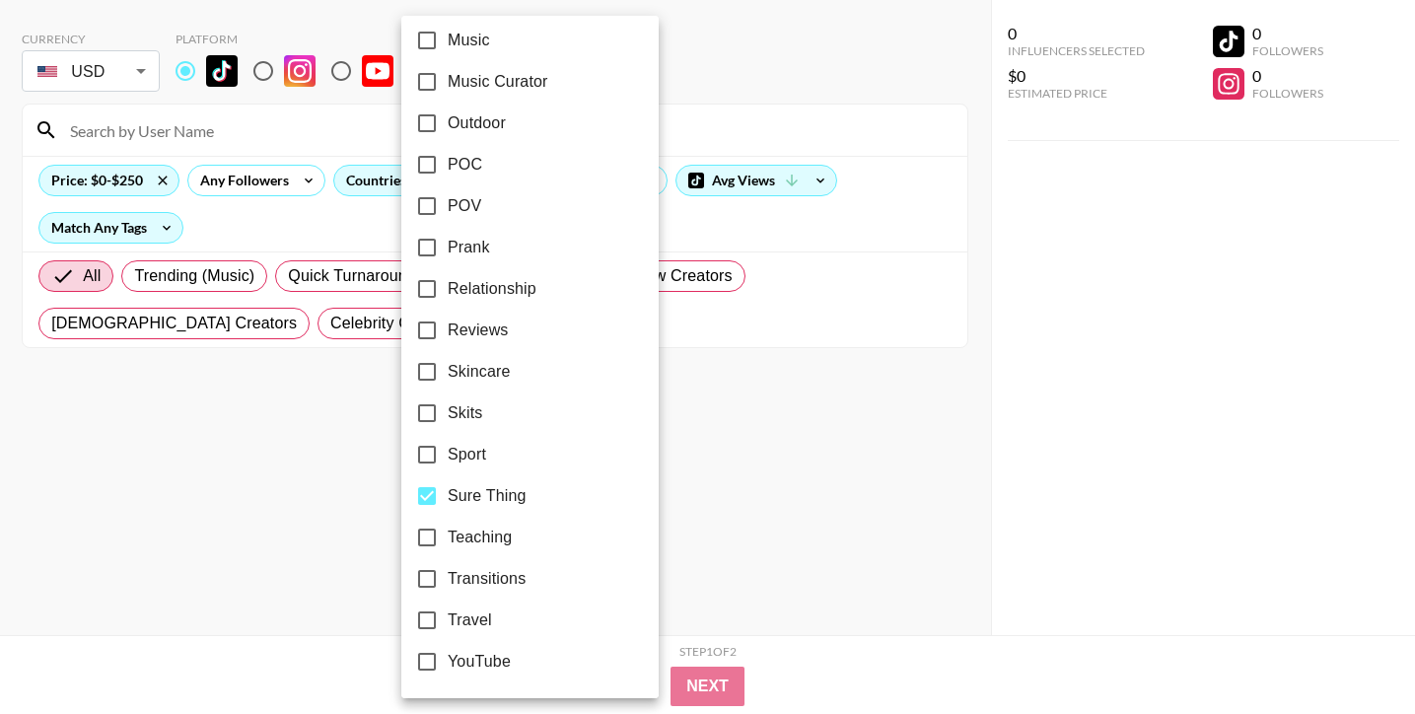
click at [937, 406] on div at bounding box center [707, 357] width 1415 height 714
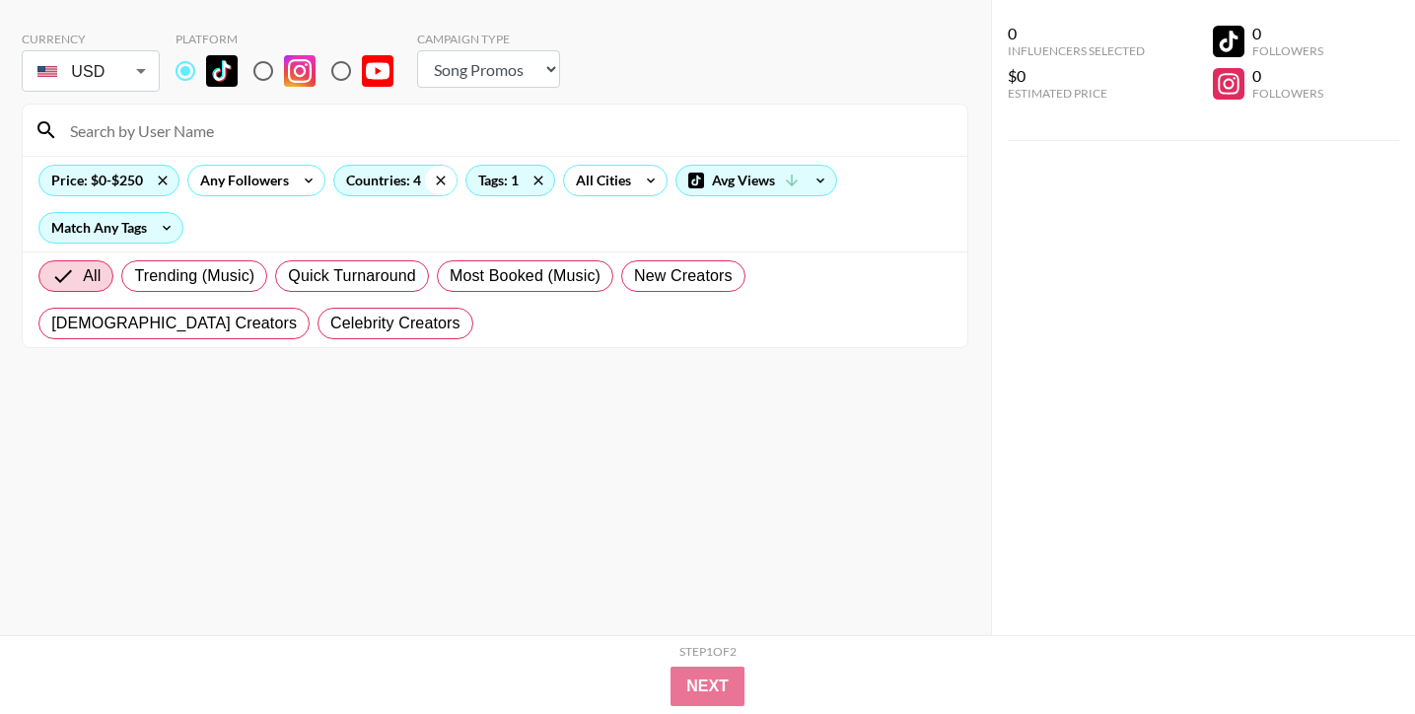
click at [440, 177] on icon at bounding box center [441, 181] width 32 height 30
click at [166, 183] on icon at bounding box center [163, 180] width 9 height 9
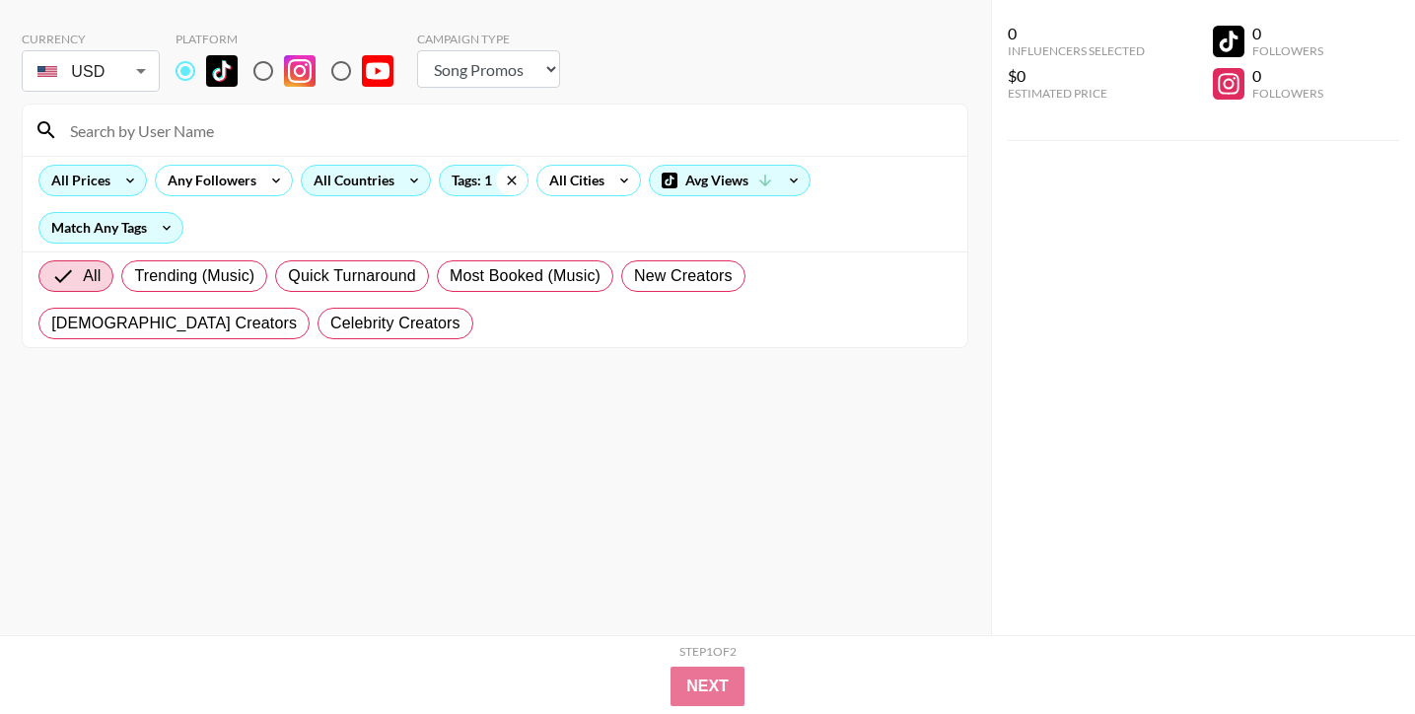
click at [510, 181] on icon at bounding box center [512, 181] width 32 height 30
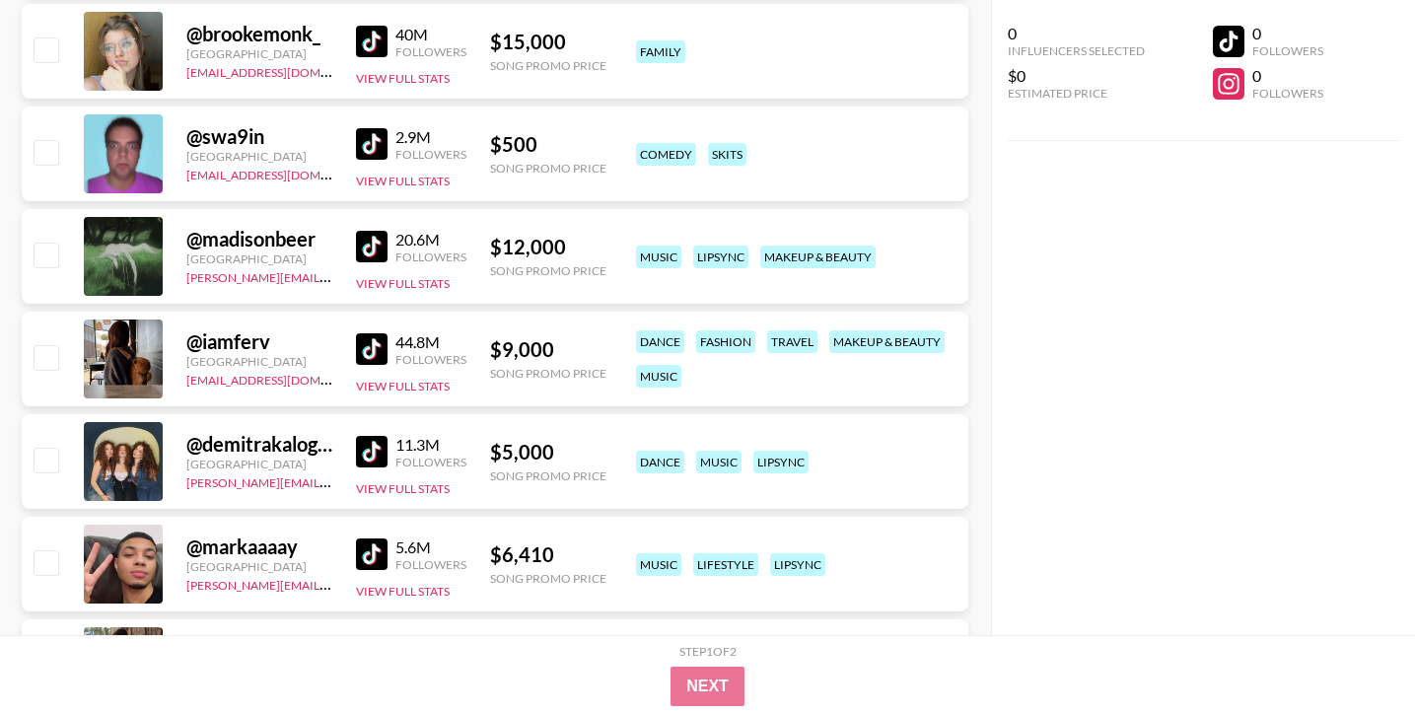
scroll to position [0, 0]
